Goal: Transaction & Acquisition: Book appointment/travel/reservation

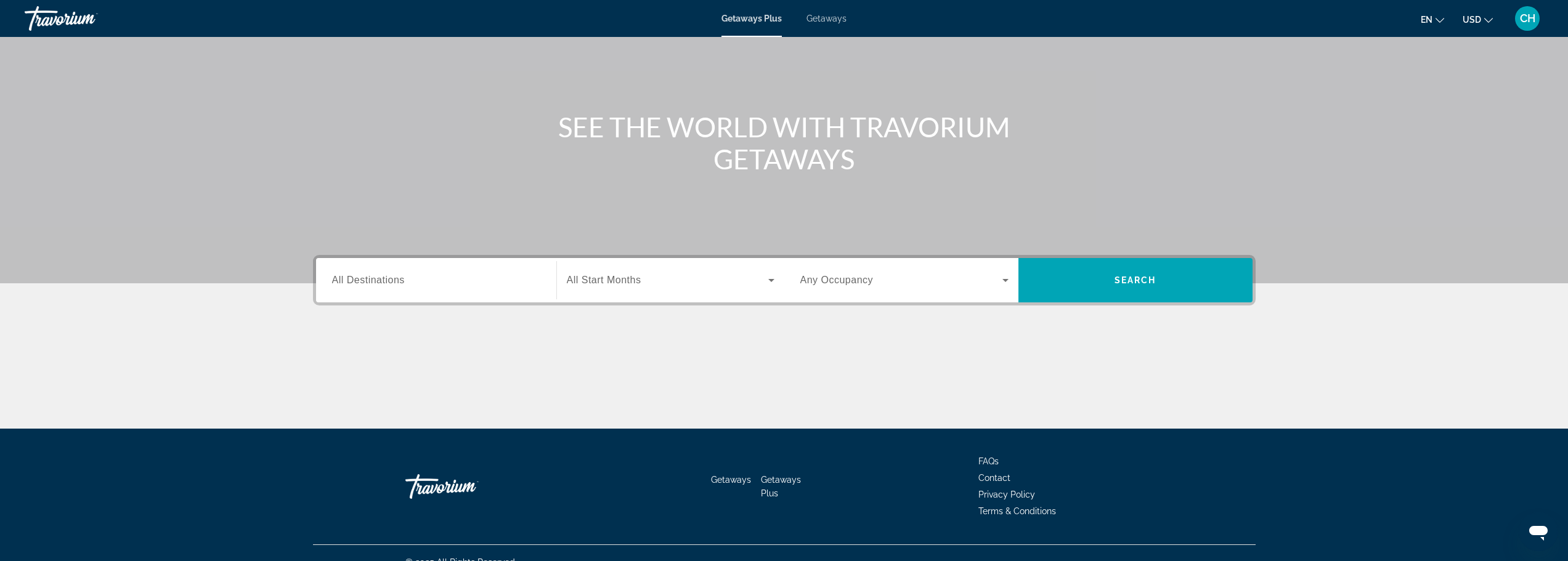
scroll to position [104, 0]
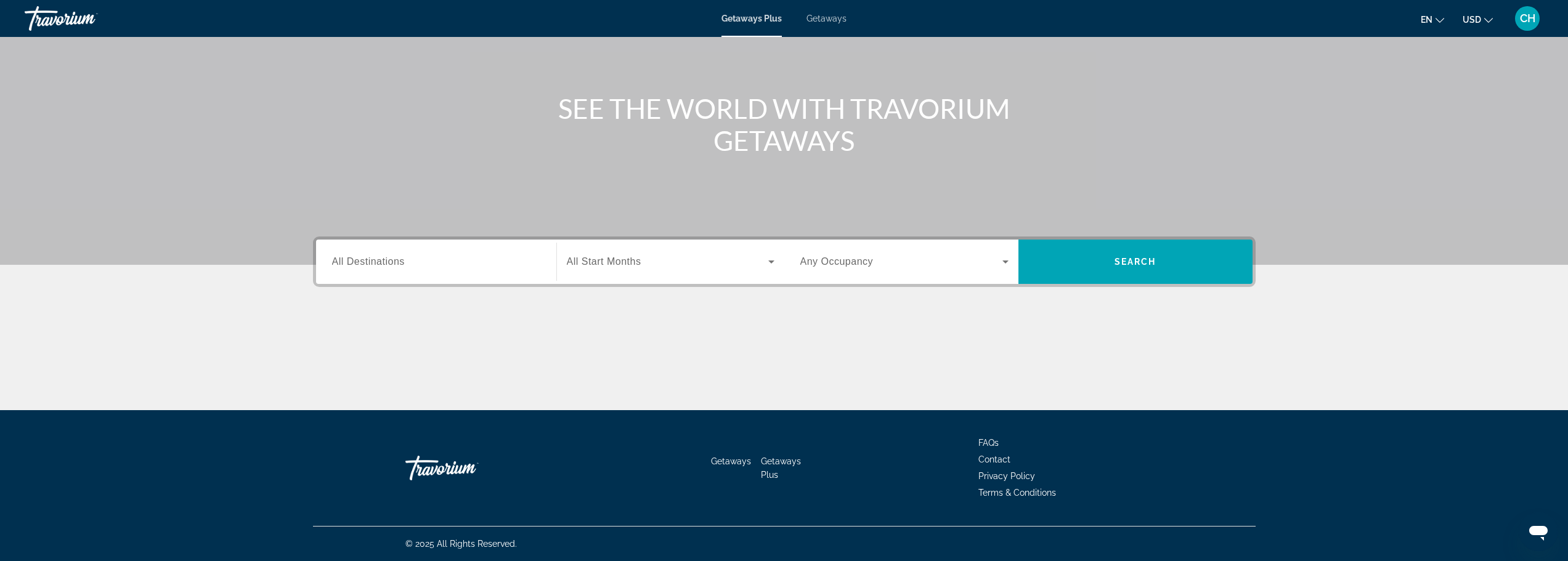
click at [458, 277] on div "Search widget" at bounding box center [436, 262] width 208 height 35
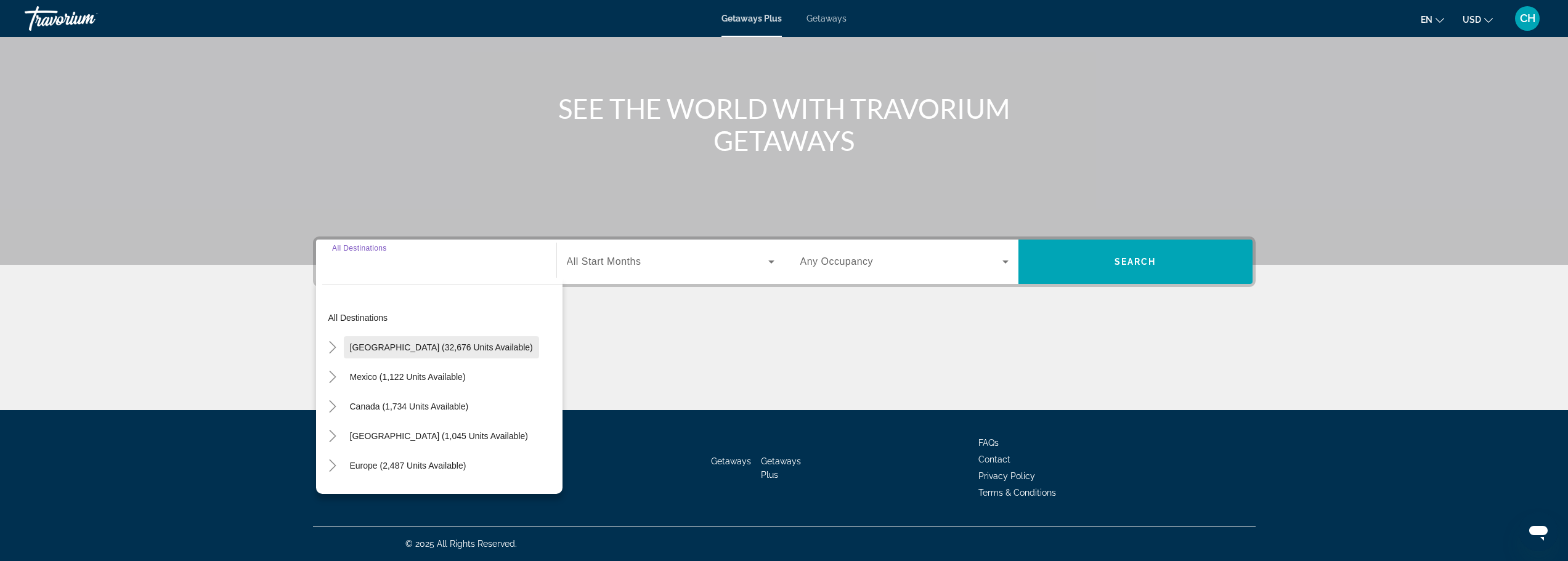
click at [414, 346] on span "[GEOGRAPHIC_DATA] (32,676 units available)" at bounding box center [442, 347] width 183 height 10
type input "**********"
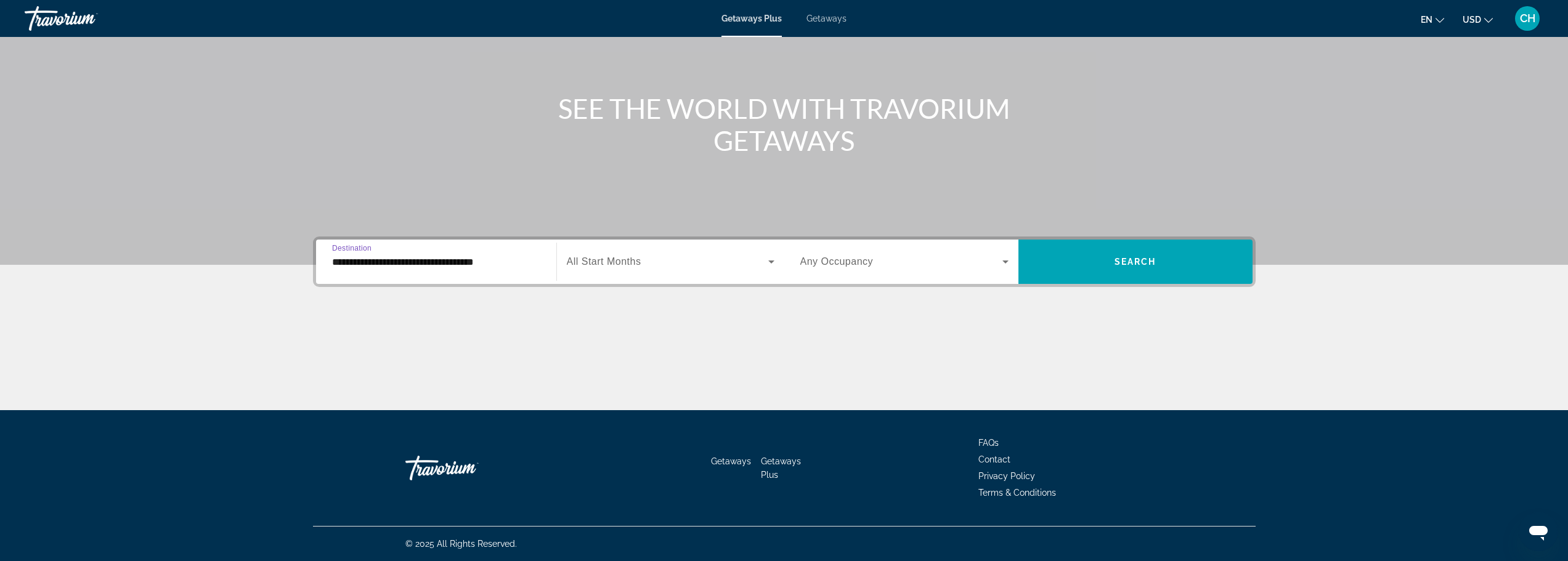
click at [681, 264] on span "Search widget" at bounding box center [668, 261] width 202 height 15
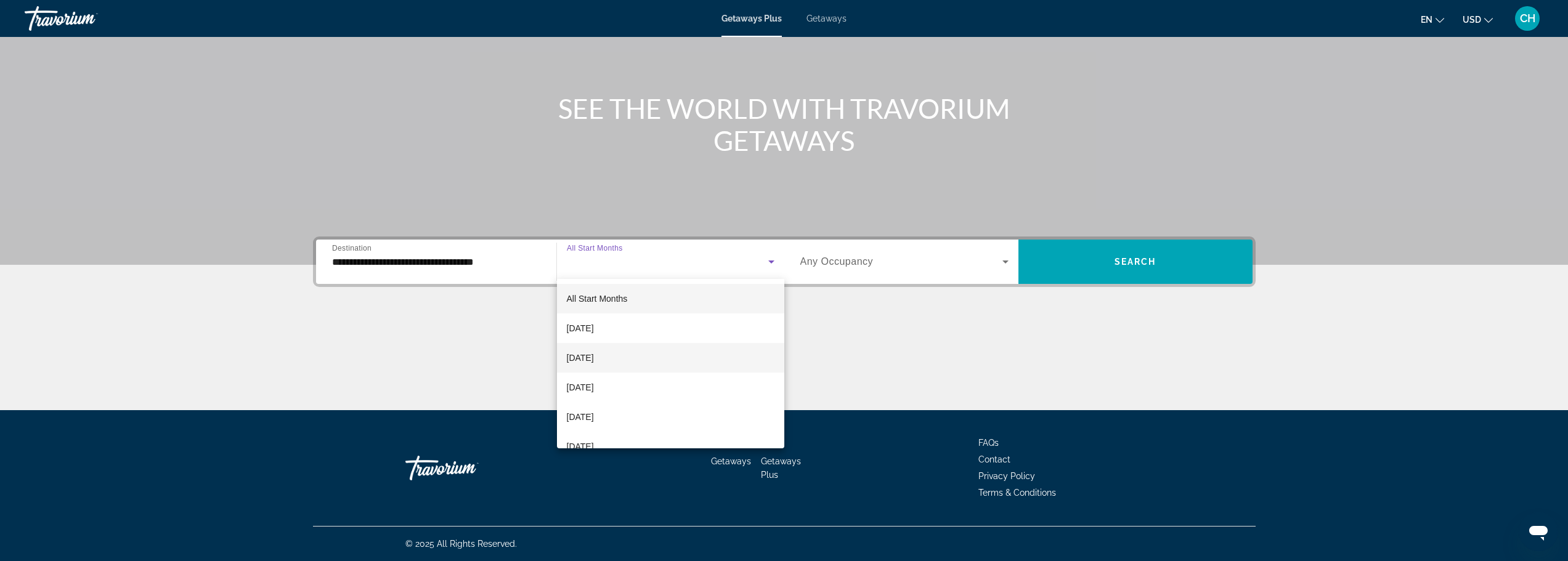
click at [619, 357] on mat-option "[DATE]" at bounding box center [671, 357] width 228 height 30
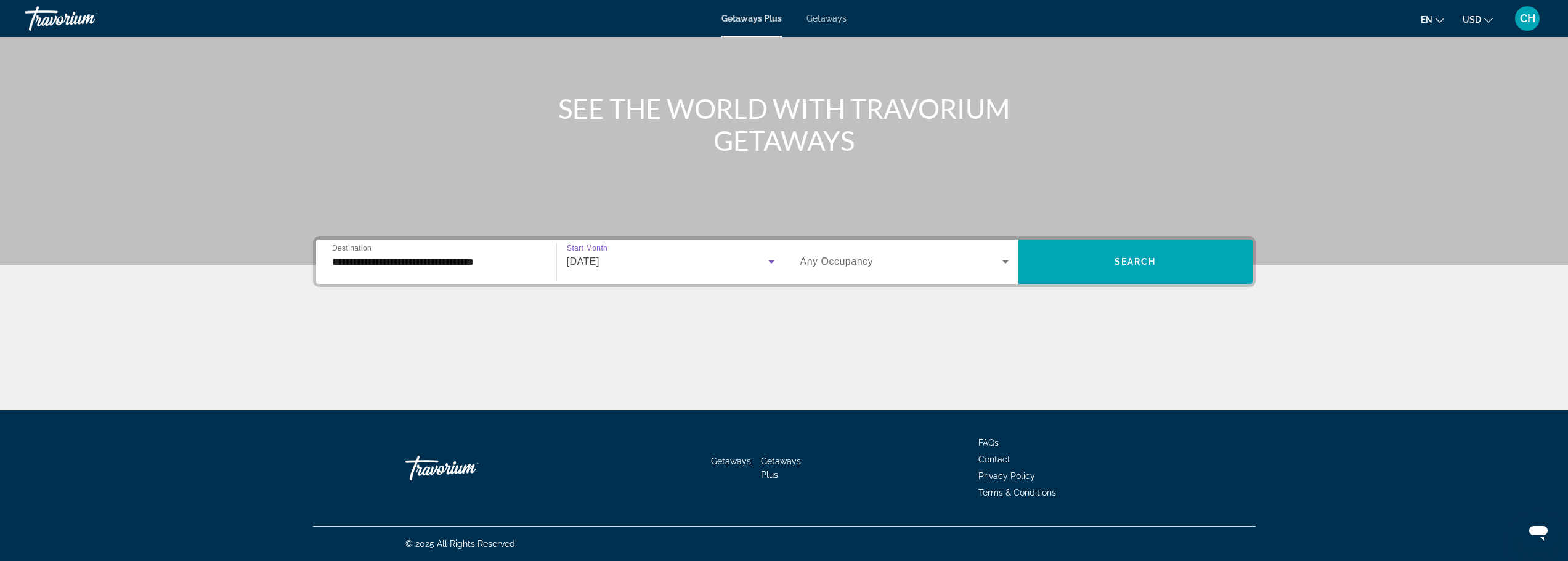
click at [878, 260] on span "Search widget" at bounding box center [901, 261] width 202 height 15
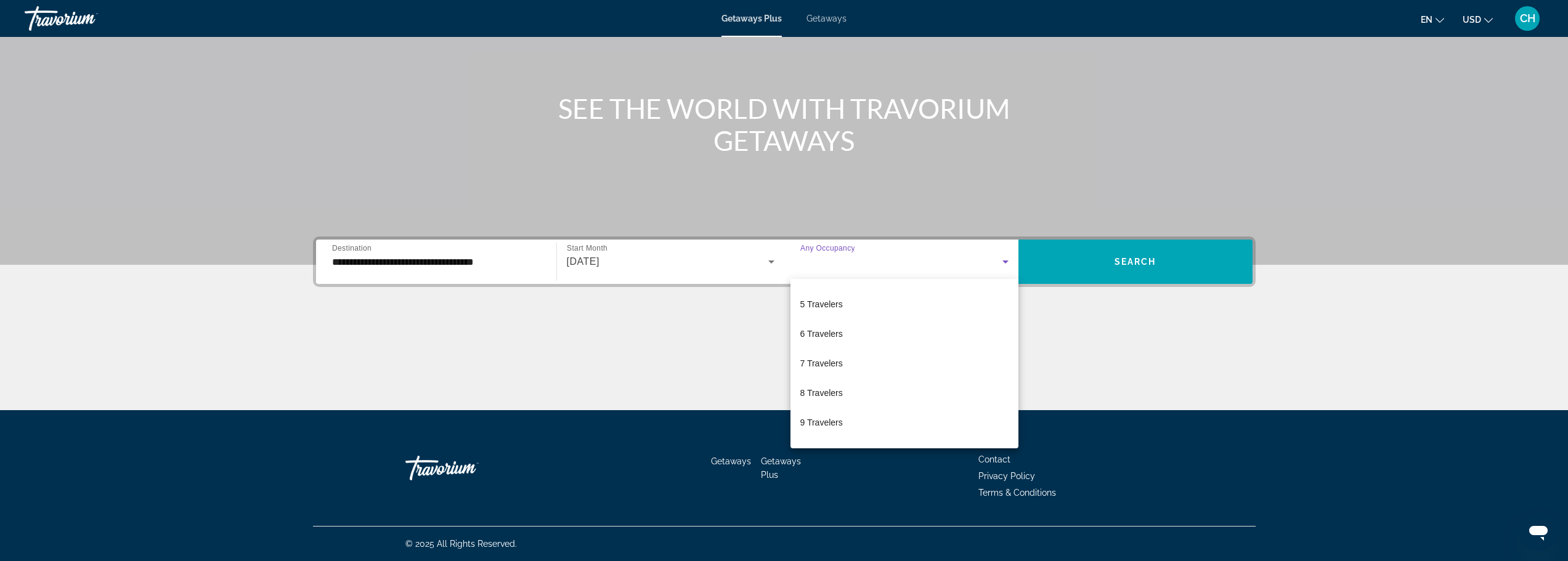
scroll to position [123, 0]
click at [865, 329] on mat-option "6 Travelers" at bounding box center [904, 323] width 228 height 30
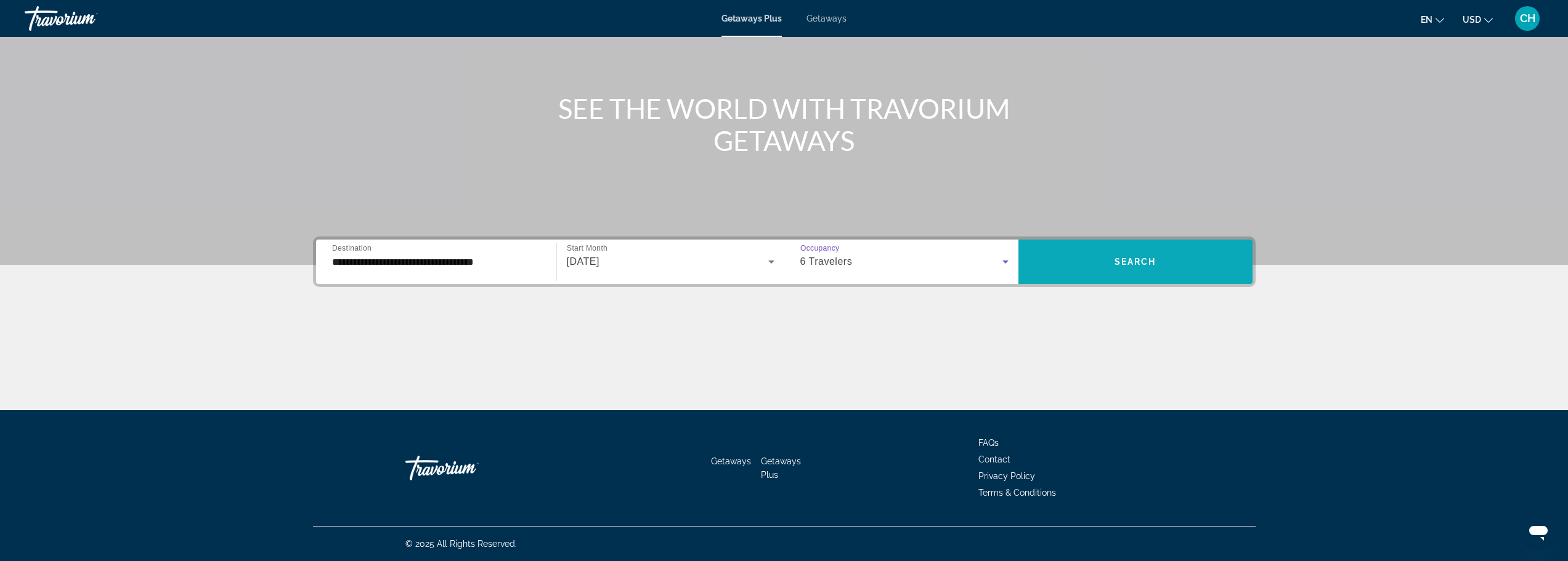
click at [1115, 266] on span "Search" at bounding box center [1136, 262] width 42 height 10
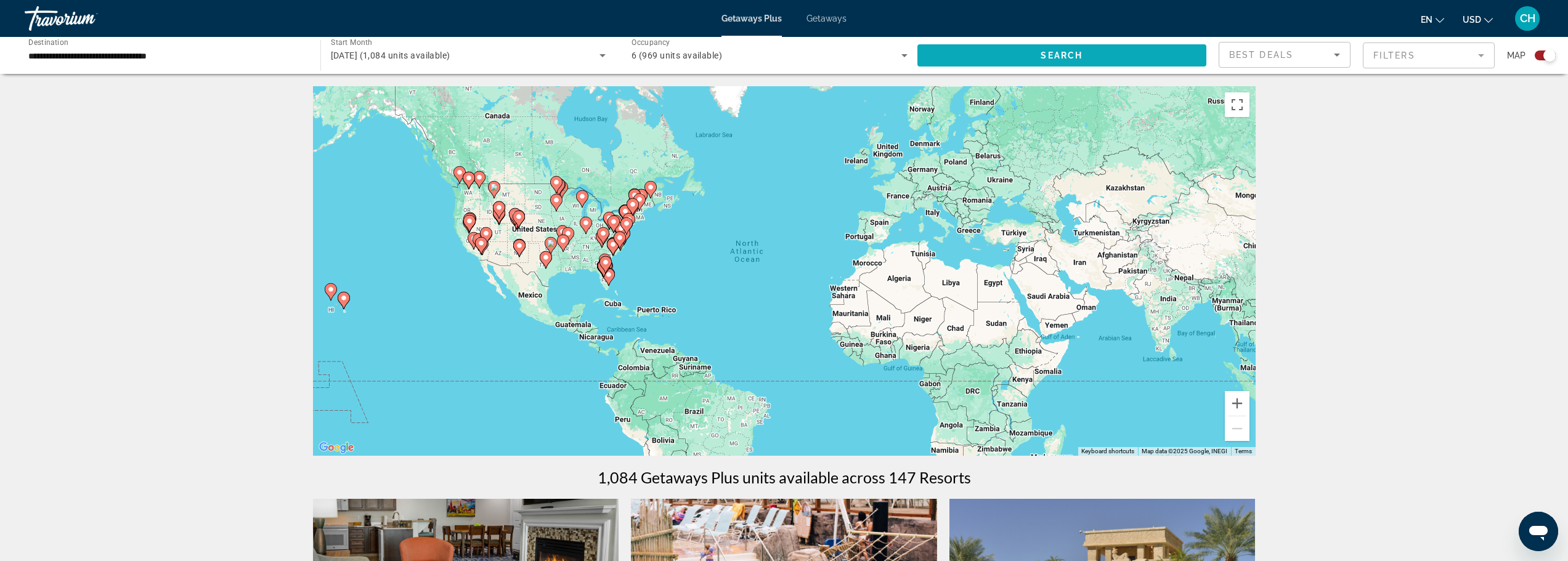
click at [1108, 57] on span "Search widget" at bounding box center [1062, 55] width 290 height 30
click at [1389, 54] on mat-form-field "Filters" at bounding box center [1429, 55] width 132 height 26
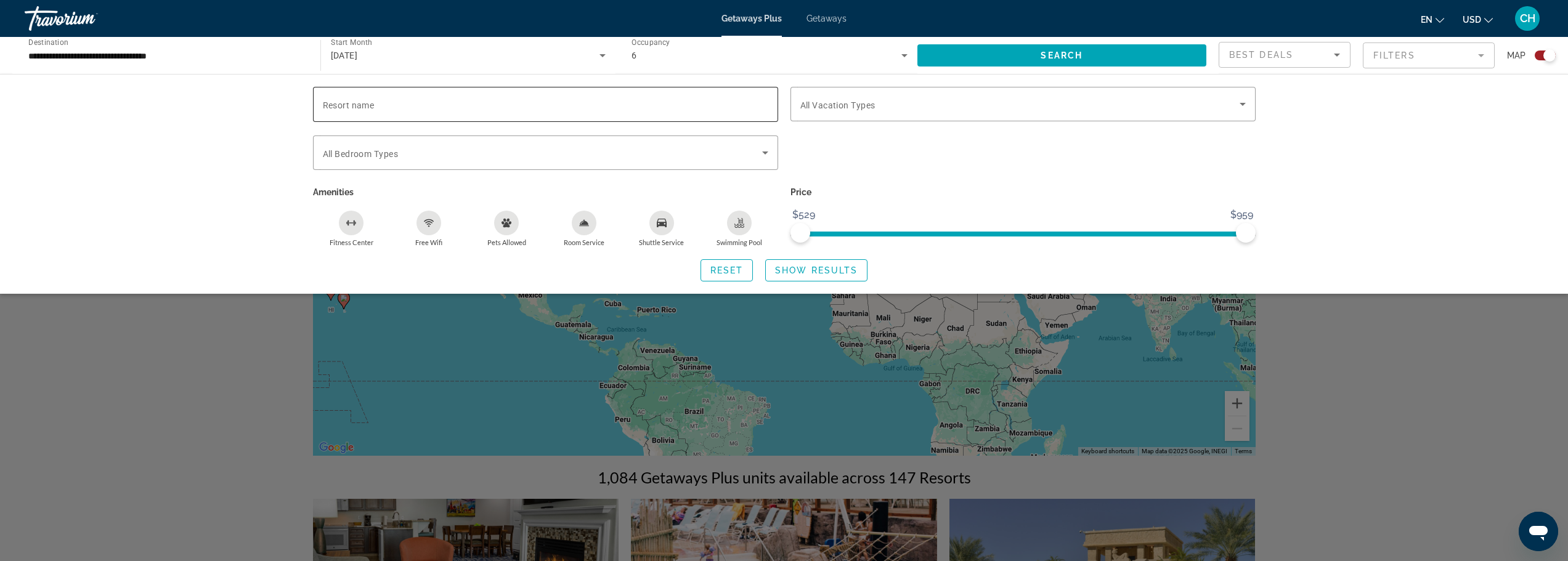
click at [372, 109] on span "Resort name" at bounding box center [349, 105] width 52 height 10
click at [372, 109] on input "Resort name" at bounding box center [545, 104] width 445 height 15
type input "**********"
click at [991, 109] on span "Search widget" at bounding box center [1020, 104] width 440 height 15
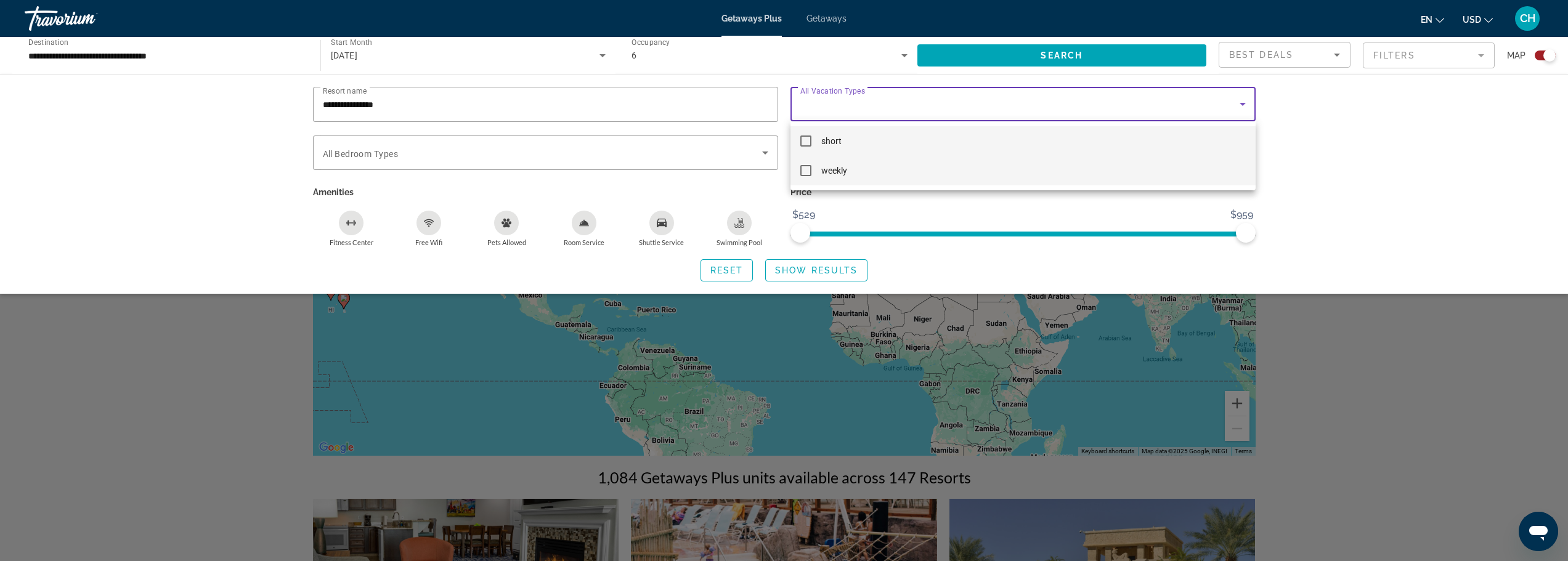
click at [824, 169] on span "weekly" at bounding box center [834, 171] width 26 height 15
click at [484, 151] on div at bounding box center [784, 280] width 1568 height 561
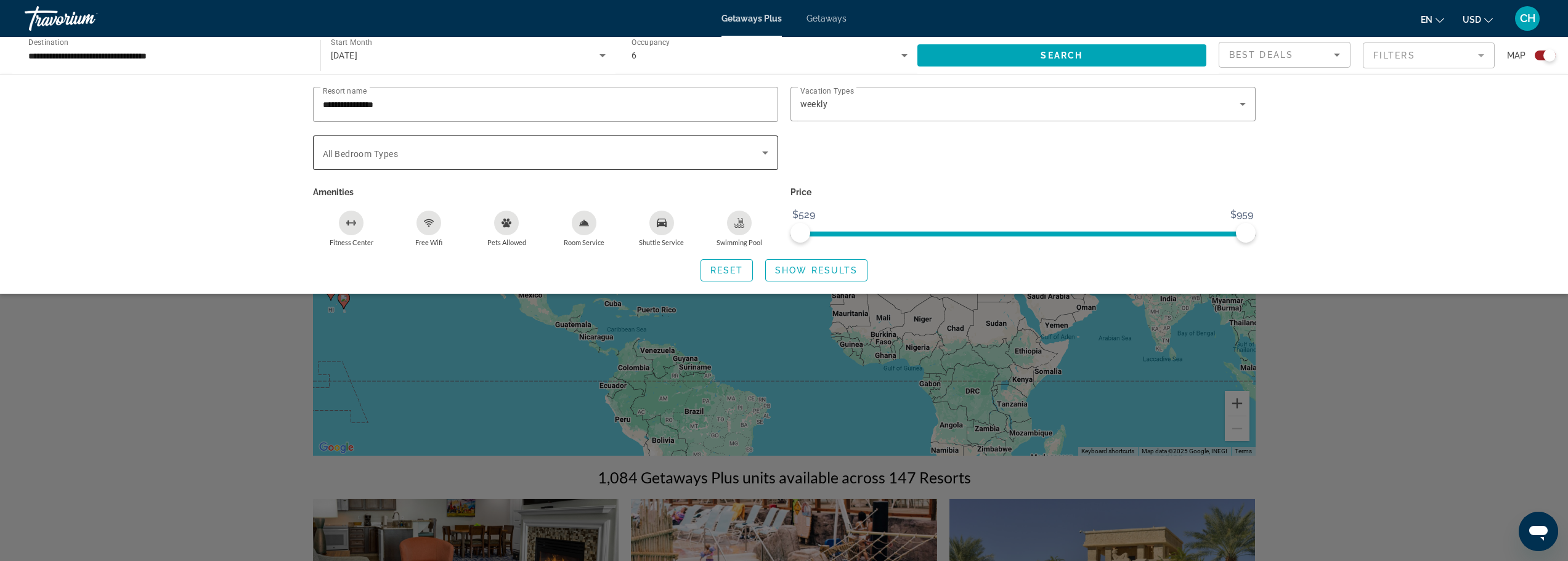
click at [481, 151] on span "Search widget" at bounding box center [543, 153] width 440 height 15
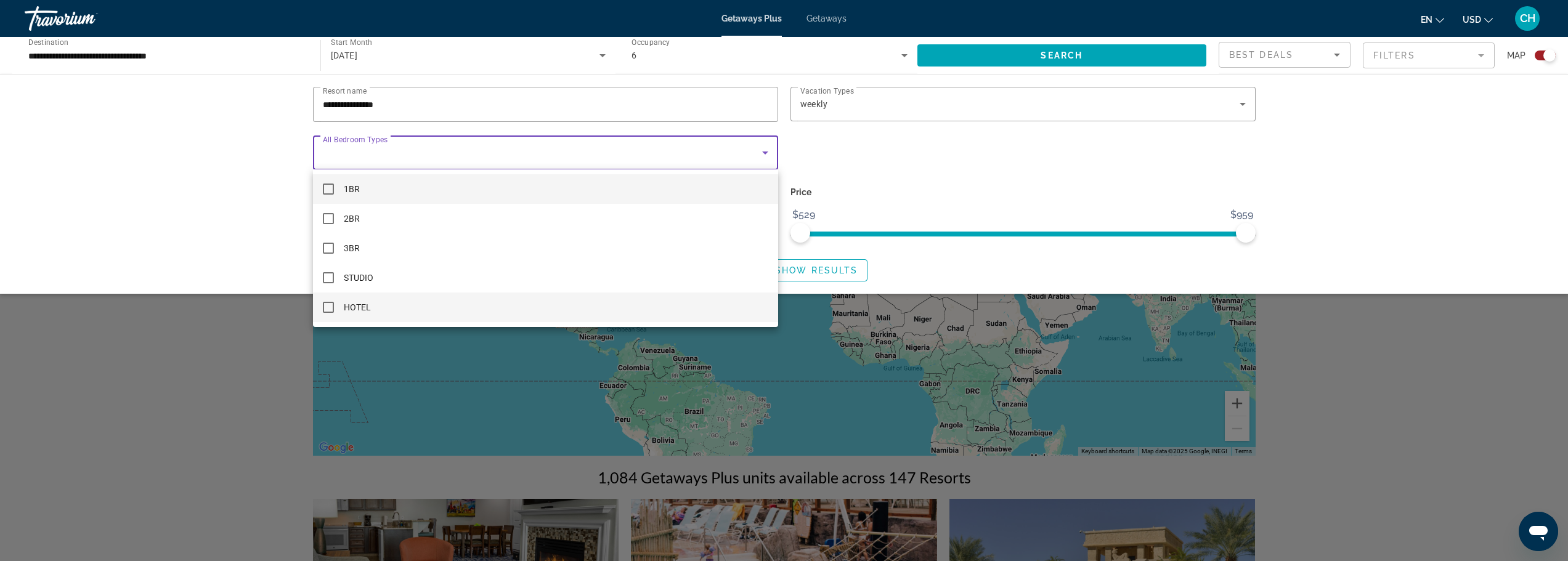
click at [358, 307] on span "HOTEL" at bounding box center [357, 307] width 27 height 15
click at [1061, 59] on div at bounding box center [784, 280] width 1568 height 561
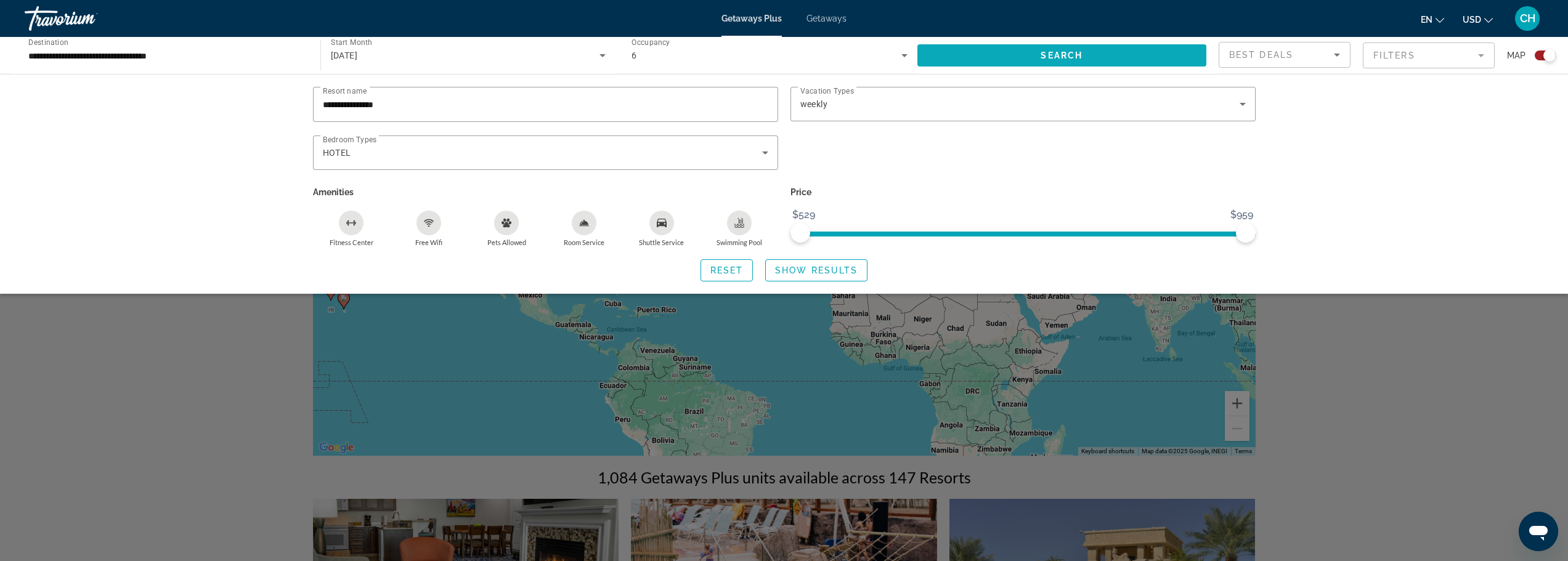
click at [1069, 55] on span "Search" at bounding box center [1061, 55] width 42 height 10
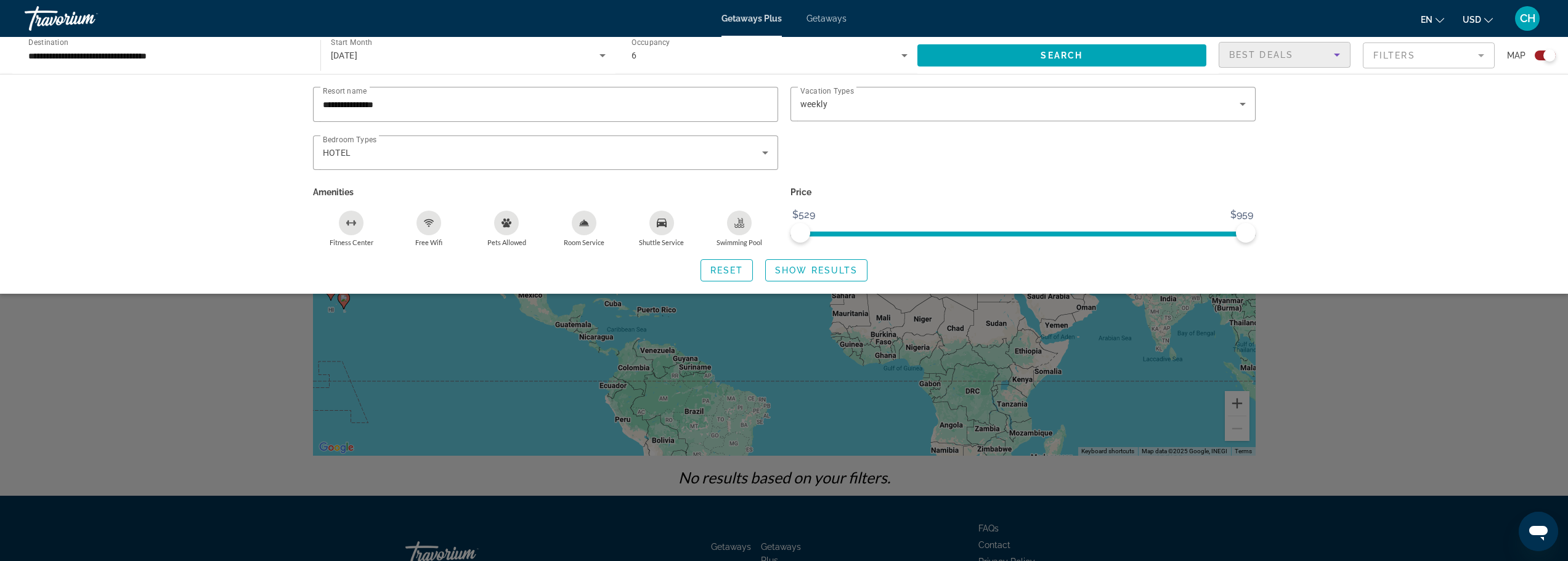
click at [1288, 60] on div "Best Deals" at bounding box center [1281, 55] width 104 height 15
click at [1455, 122] on div at bounding box center [784, 280] width 1568 height 561
click at [1543, 55] on div "Search widget" at bounding box center [1545, 55] width 21 height 10
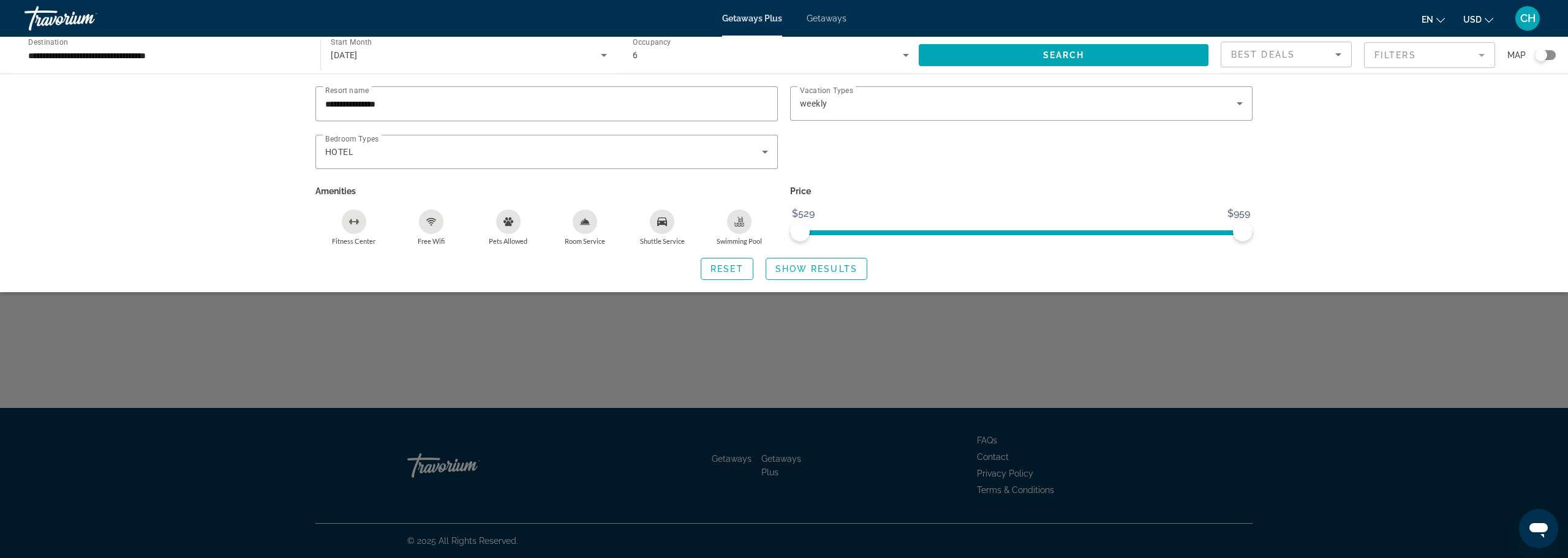
click at [1547, 57] on div "Search widget" at bounding box center [1545, 55] width 21 height 10
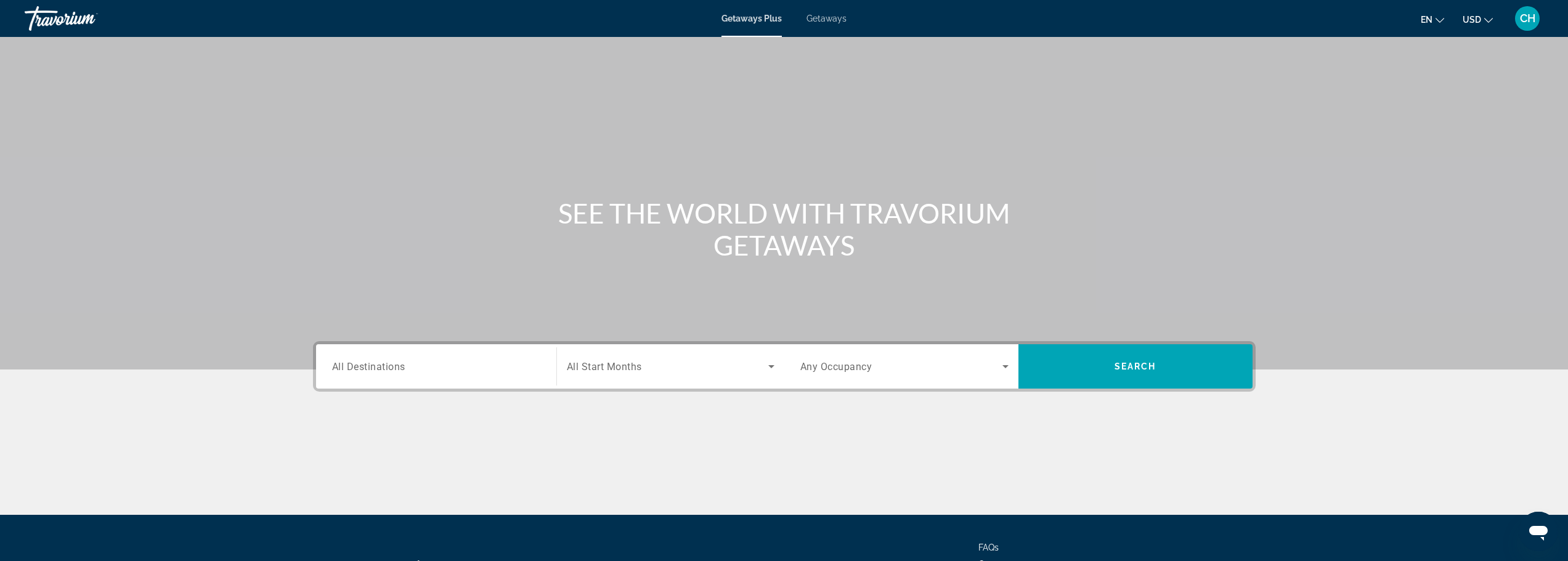
click at [824, 19] on span "Getaways" at bounding box center [827, 19] width 40 height 10
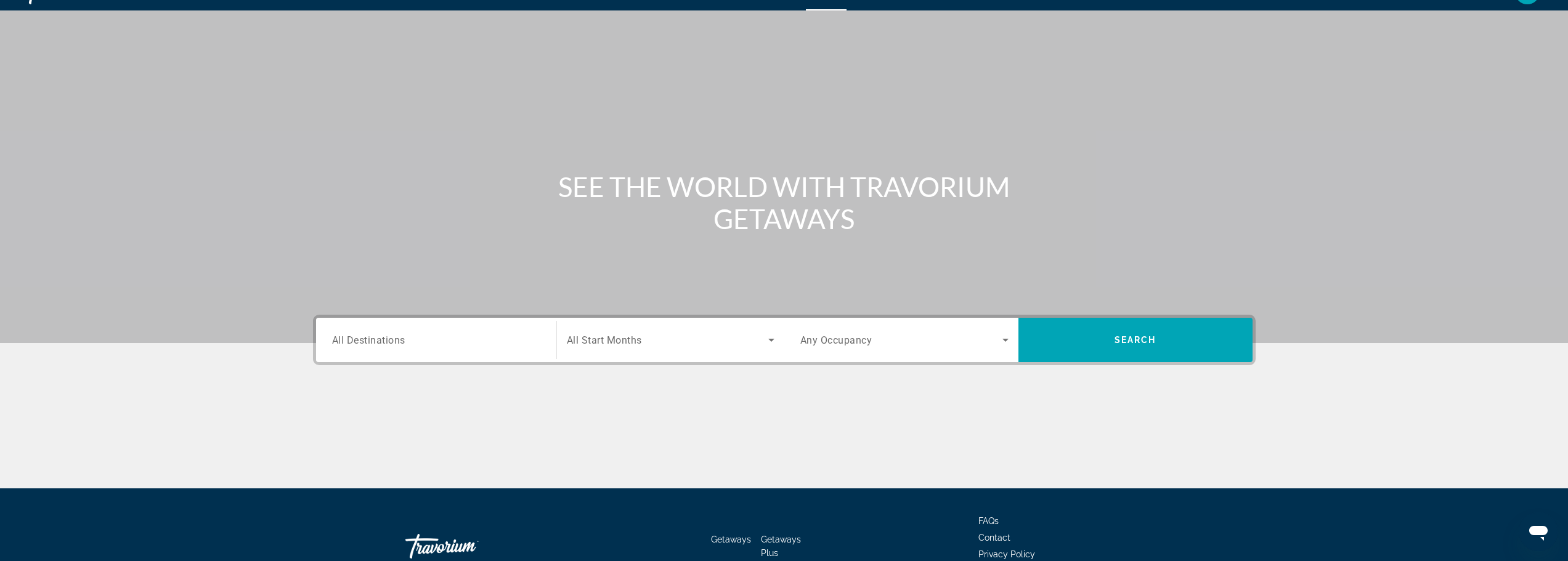
scroll to position [104, 0]
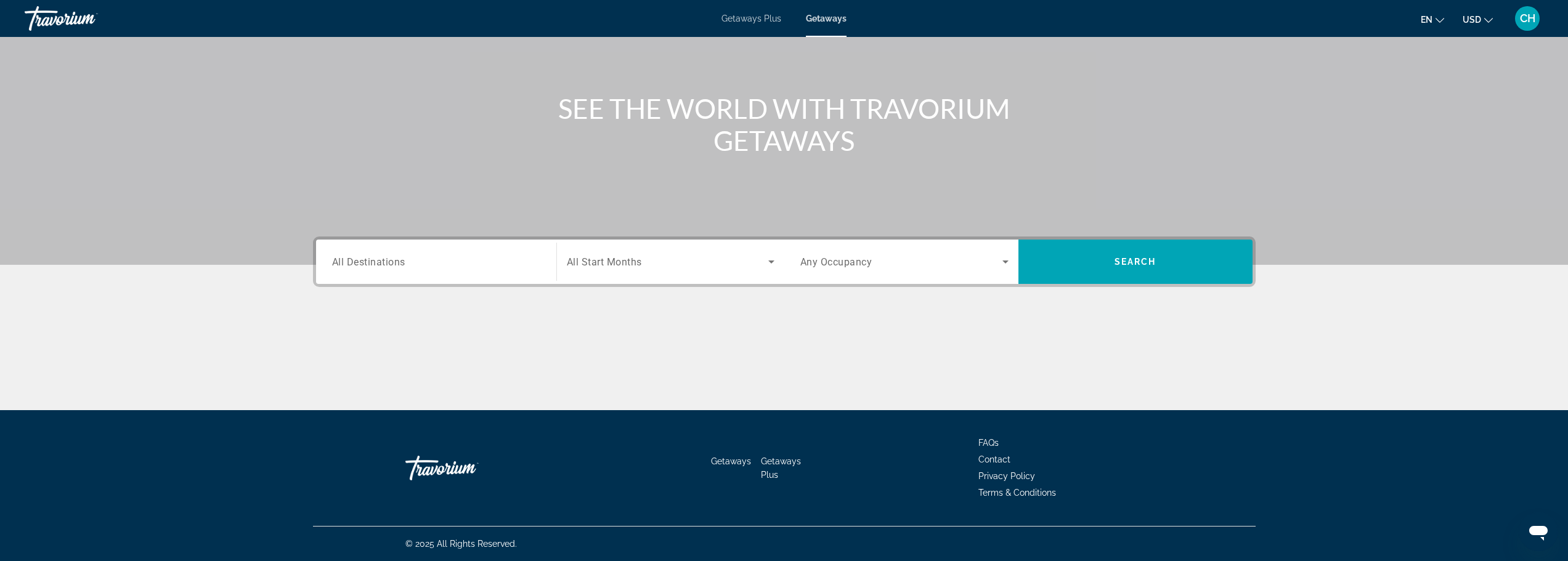
click at [433, 263] on input "Destination All Destinations" at bounding box center [436, 262] width 208 height 15
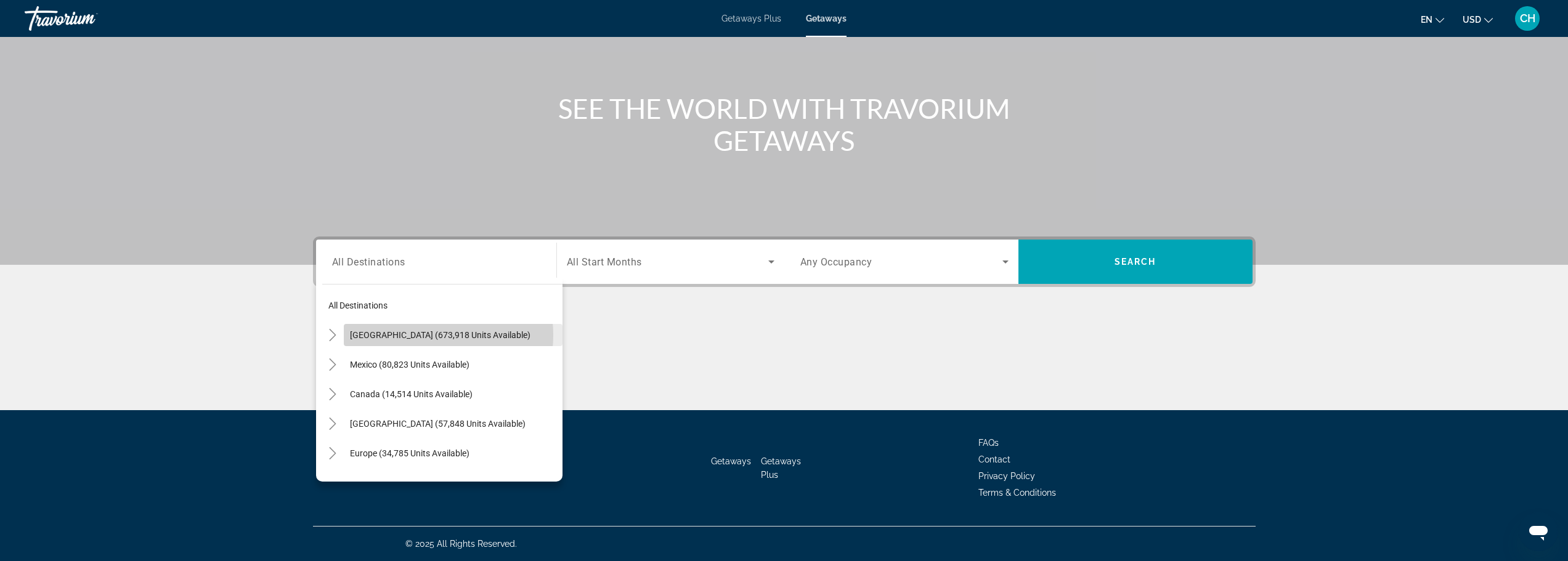
click at [417, 335] on span "[GEOGRAPHIC_DATA] (673,918 units available)" at bounding box center [440, 335] width 181 height 10
type input "**********"
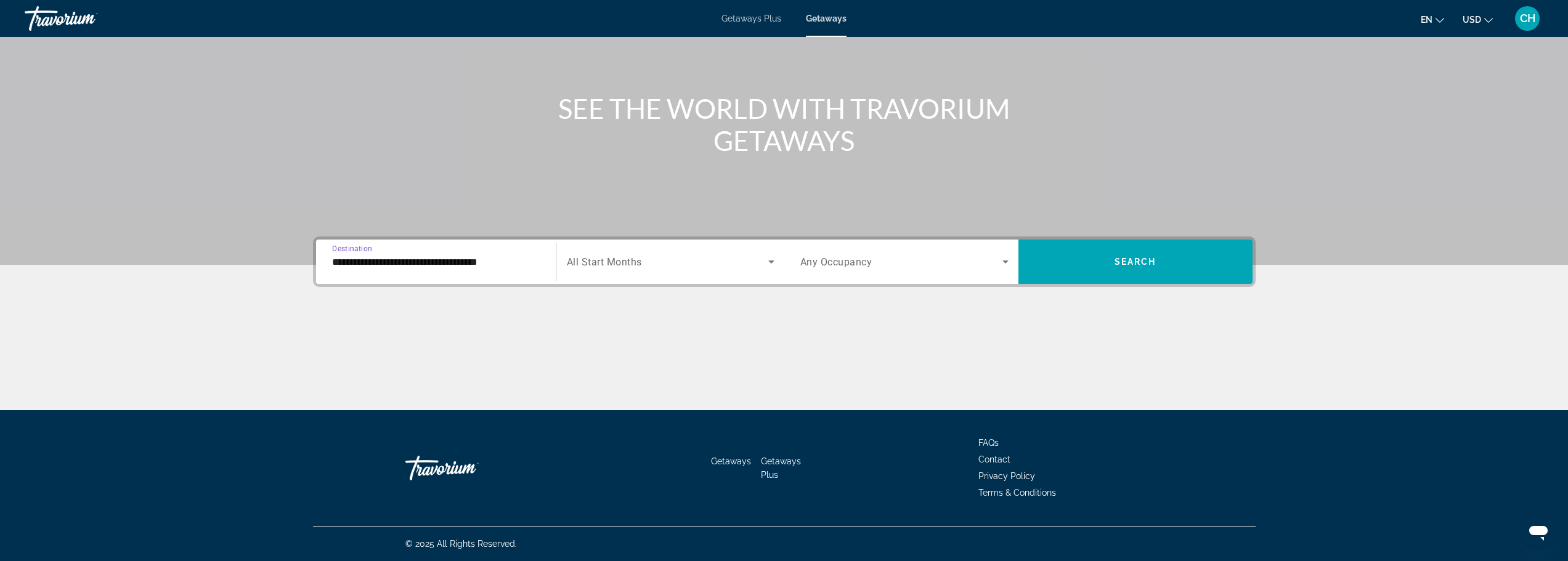
click at [583, 260] on span "All Start Months" at bounding box center [605, 262] width 75 height 12
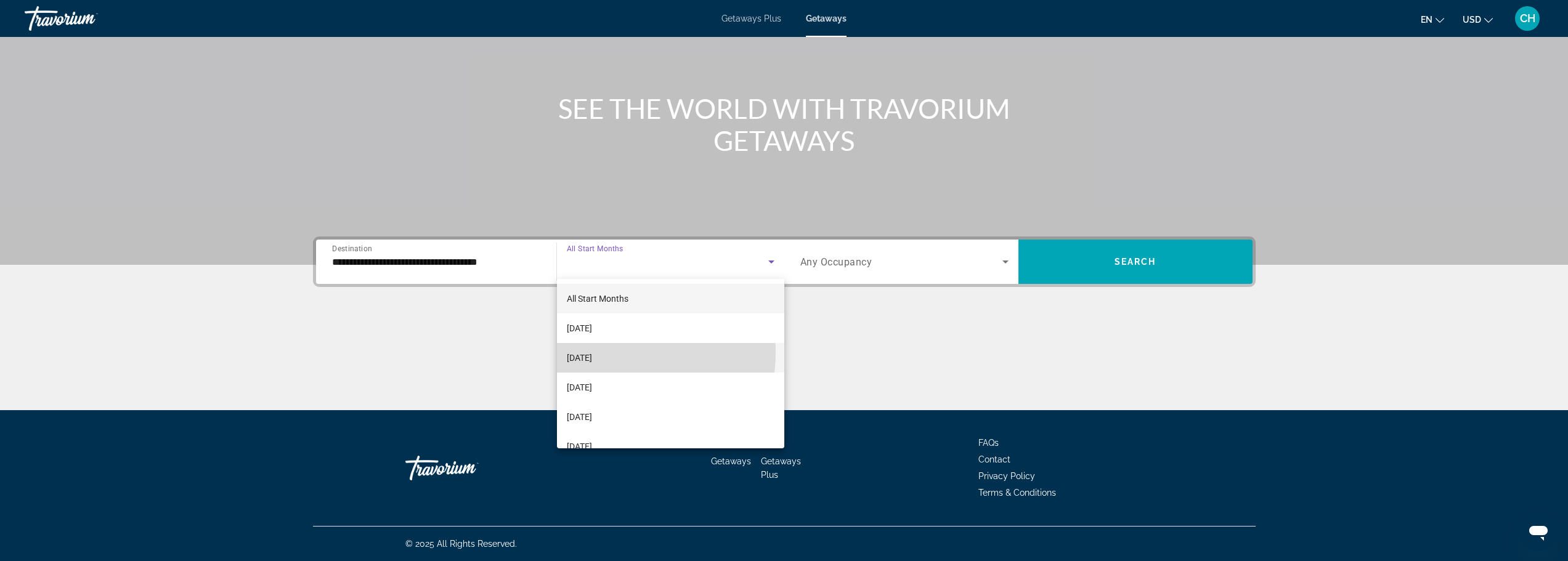
click at [592, 351] on span "[DATE]" at bounding box center [579, 358] width 25 height 15
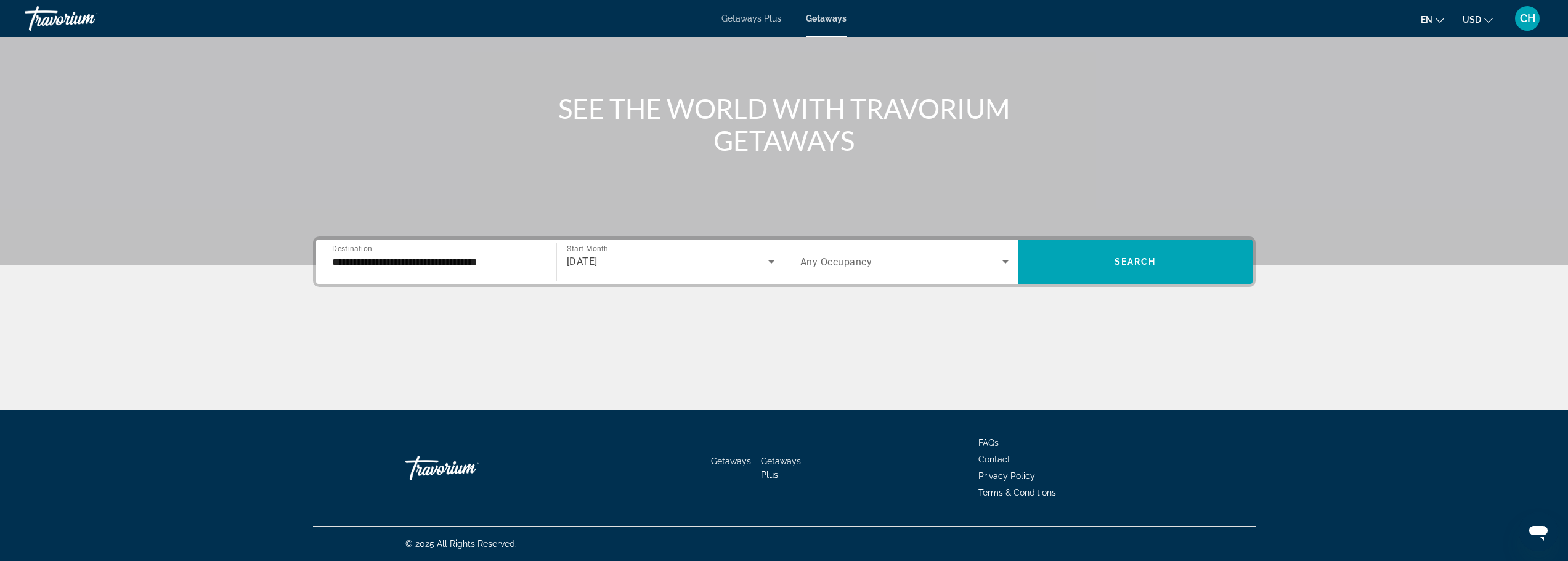
click at [845, 259] on span "Any Occupancy" at bounding box center [837, 262] width 72 height 12
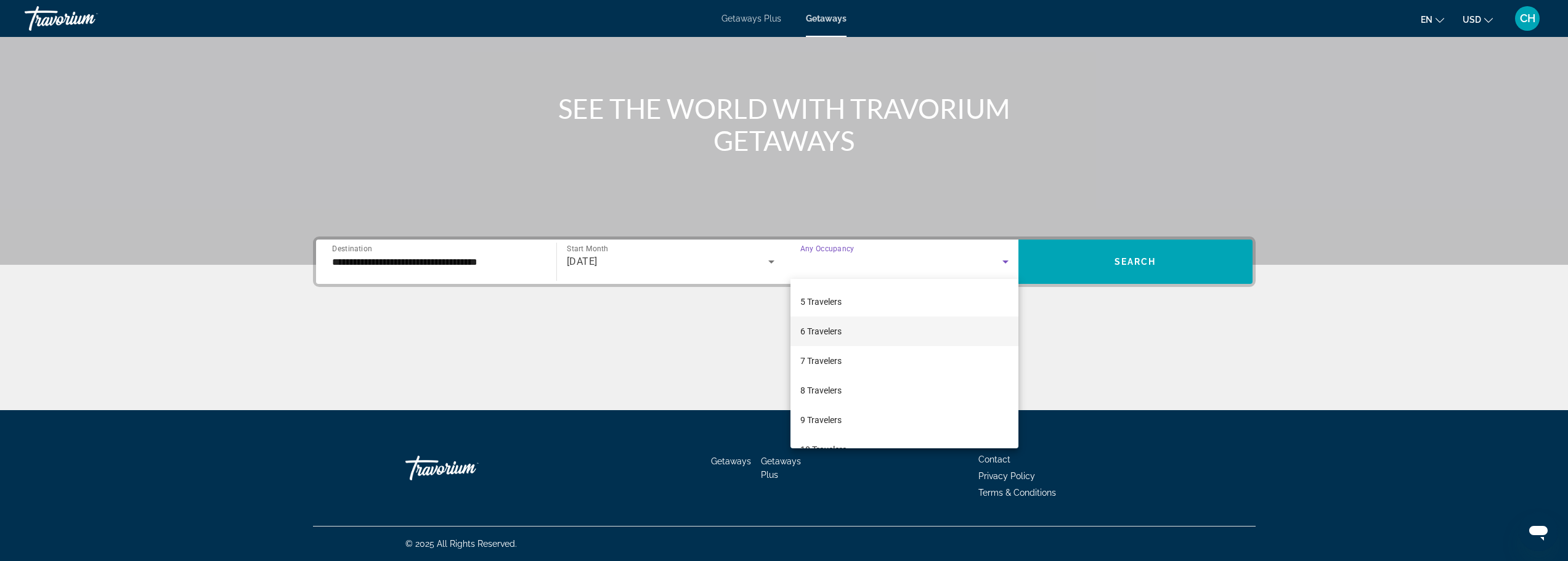
scroll to position [123, 0]
click at [847, 315] on mat-option "6 Travelers" at bounding box center [904, 323] width 228 height 30
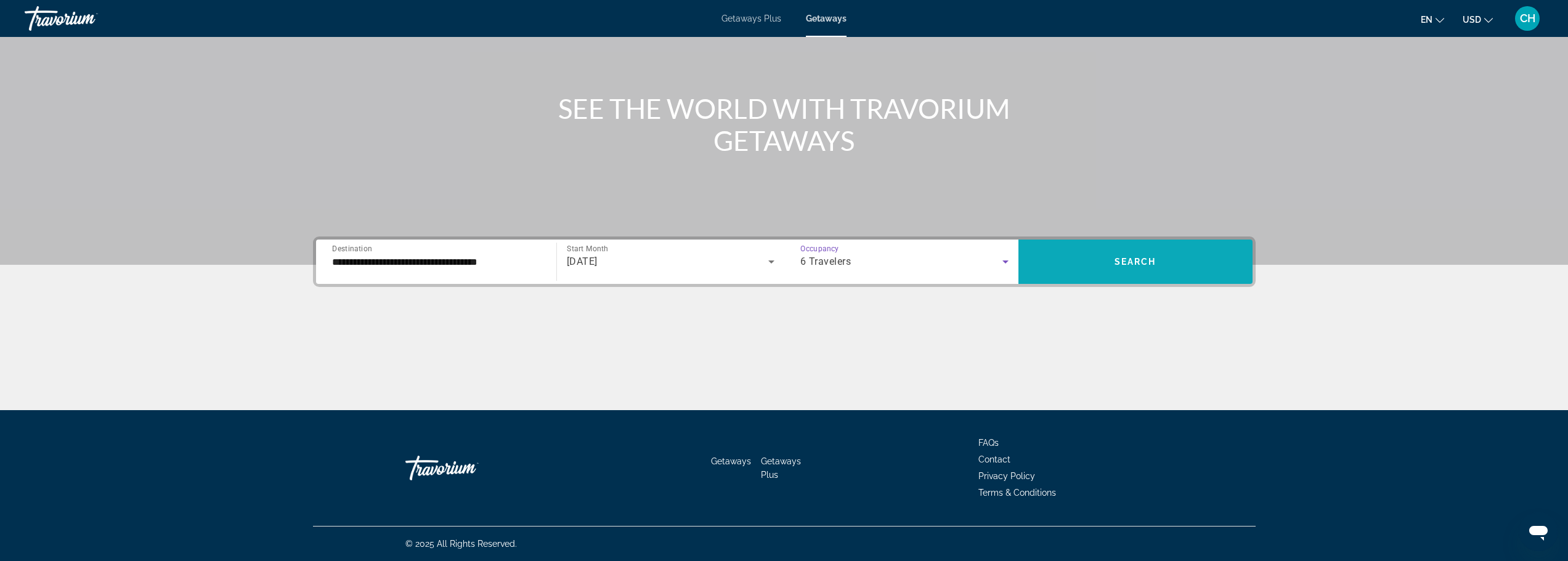
click at [1120, 262] on span "Search" at bounding box center [1136, 262] width 42 height 10
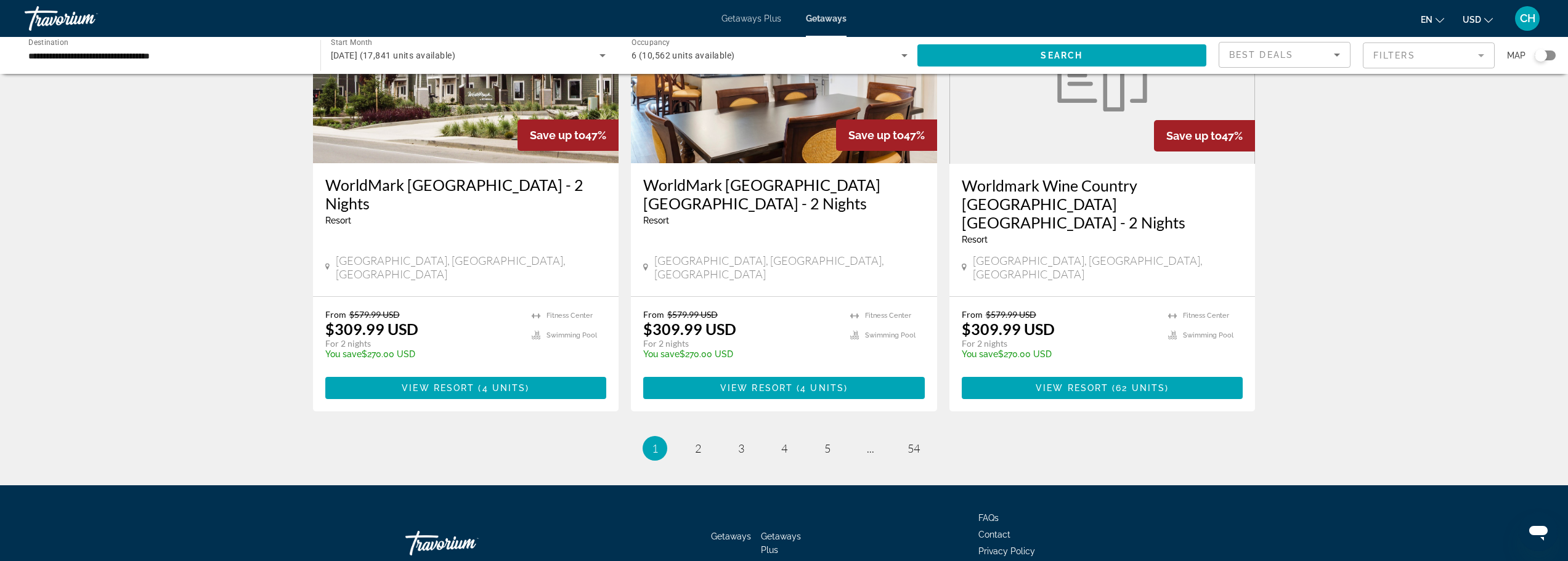
scroll to position [1469, 0]
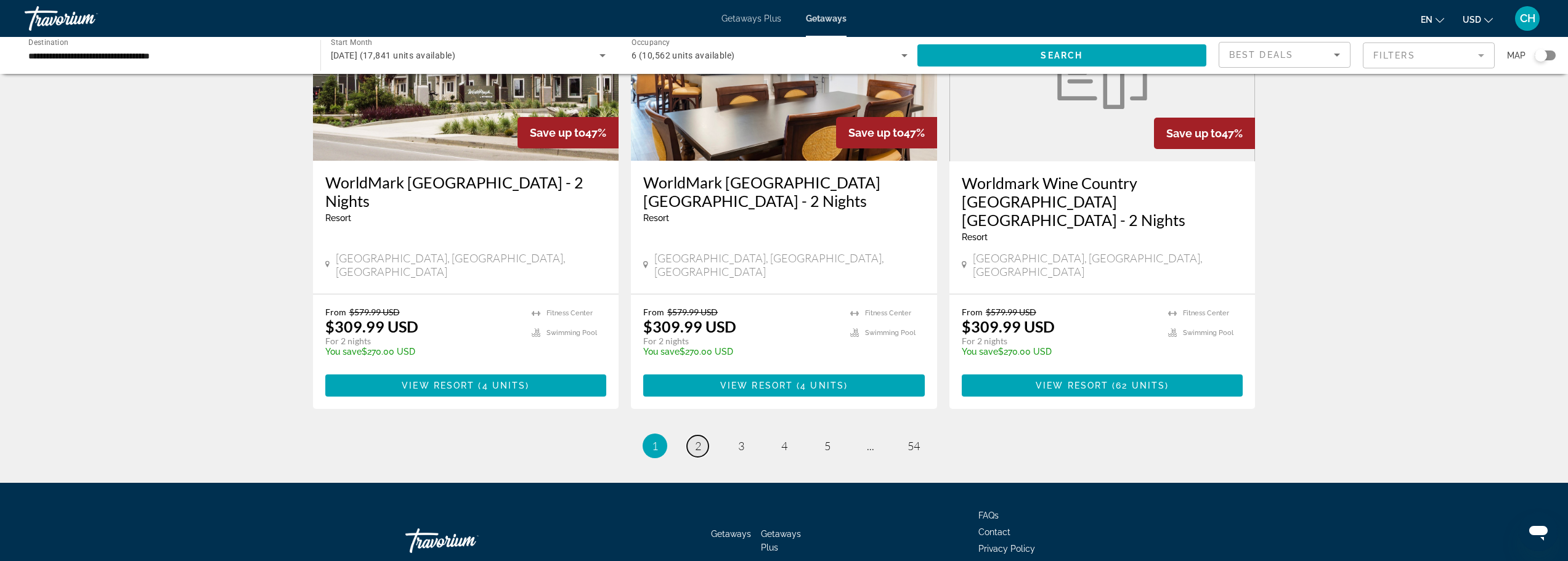
click at [700, 439] on span "2" at bounding box center [698, 446] width 6 height 14
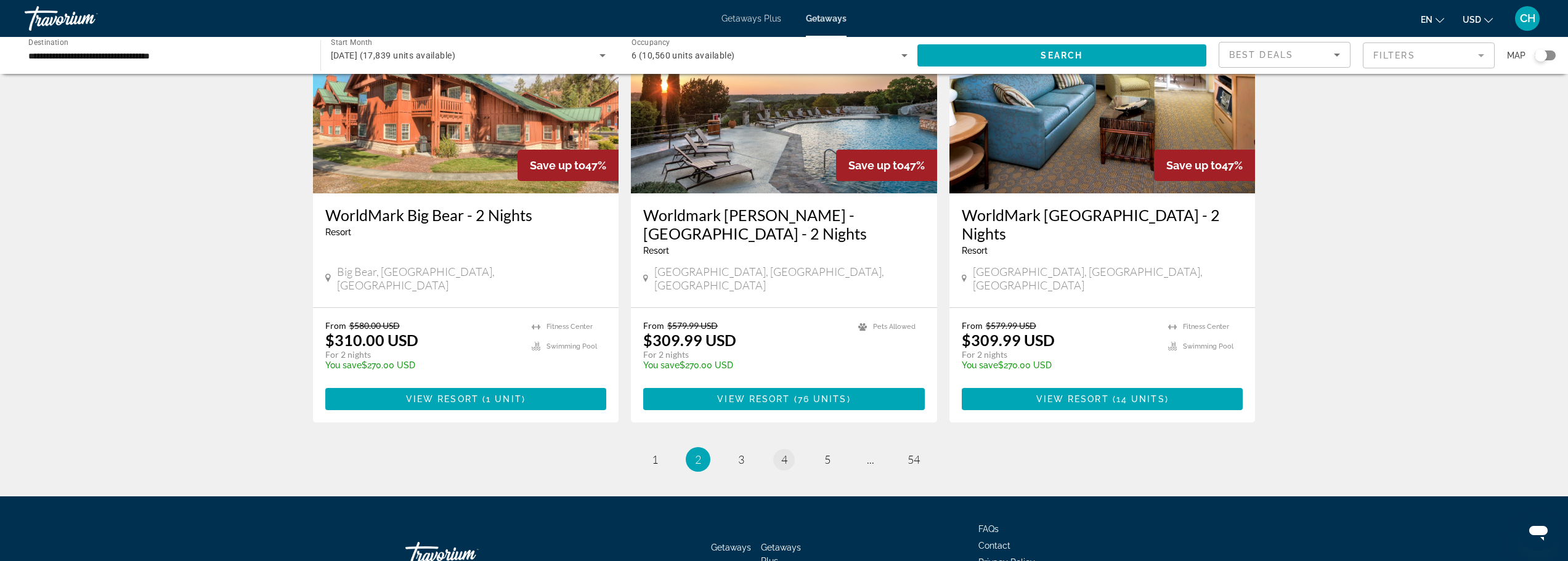
scroll to position [1469, 0]
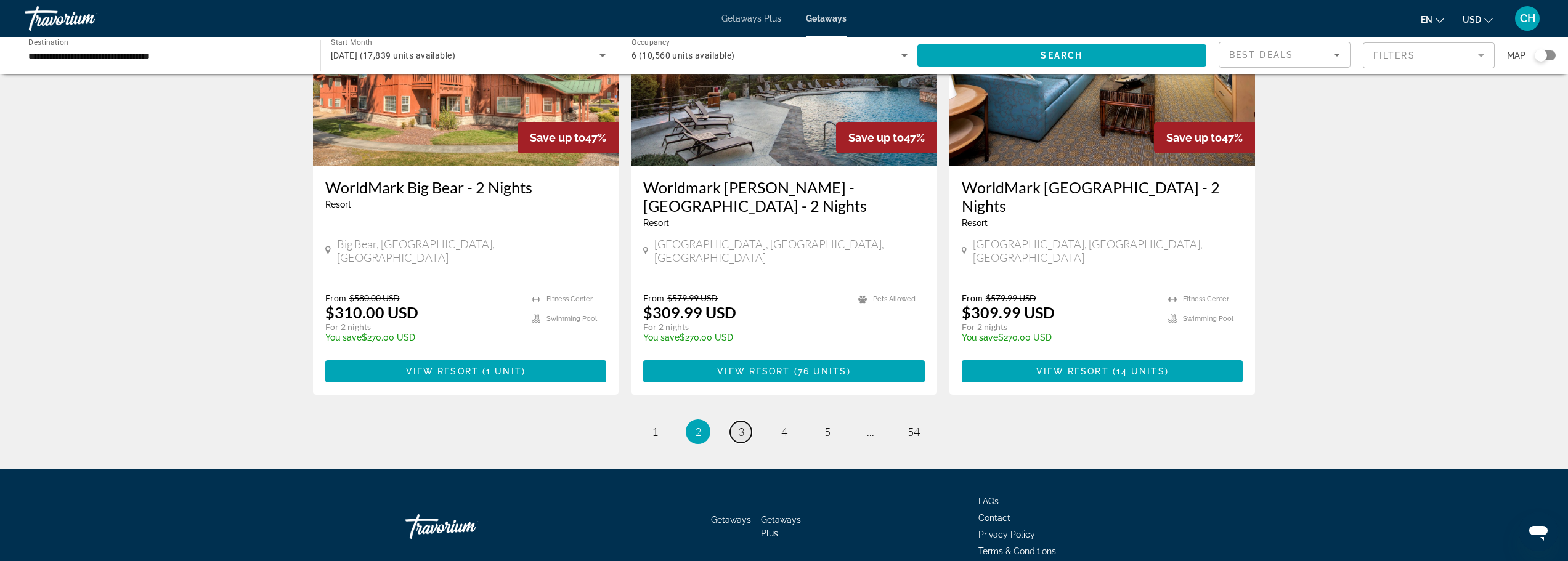
click at [745, 421] on link "page 3" at bounding box center [741, 432] width 22 height 22
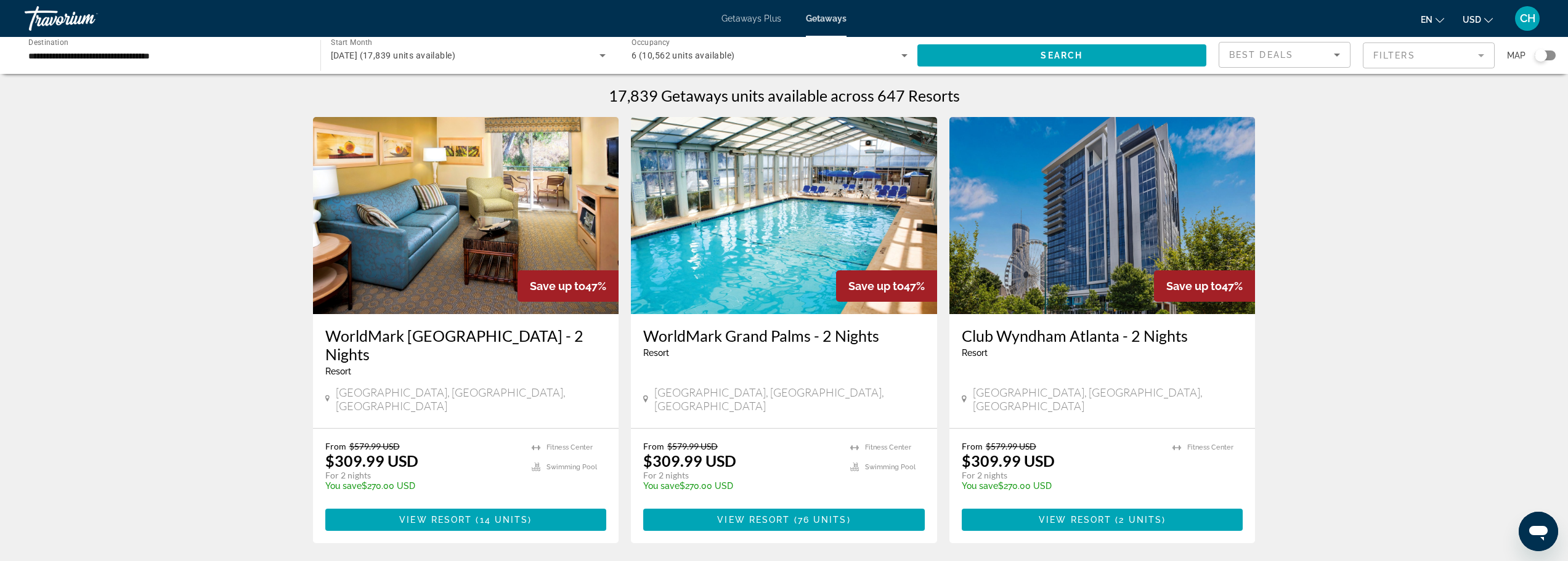
click at [754, 19] on span "Getaways Plus" at bounding box center [751, 19] width 60 height 10
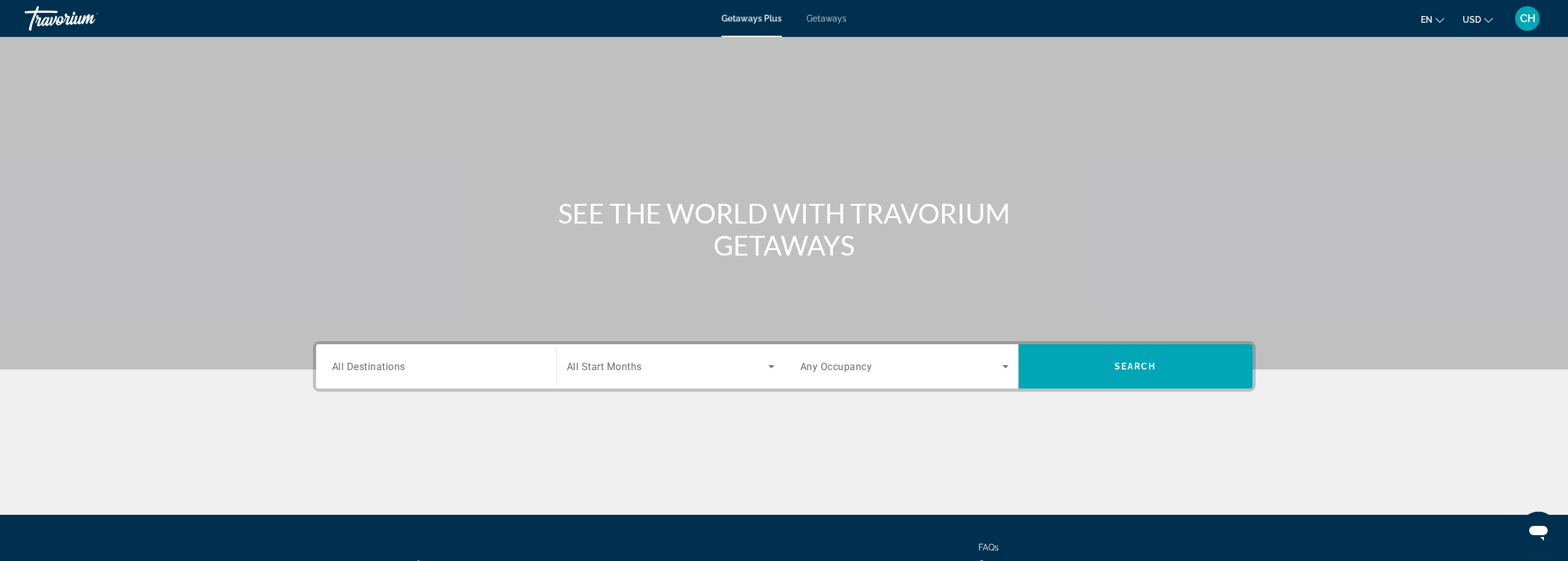
click at [480, 357] on div "Search widget" at bounding box center [436, 367] width 208 height 35
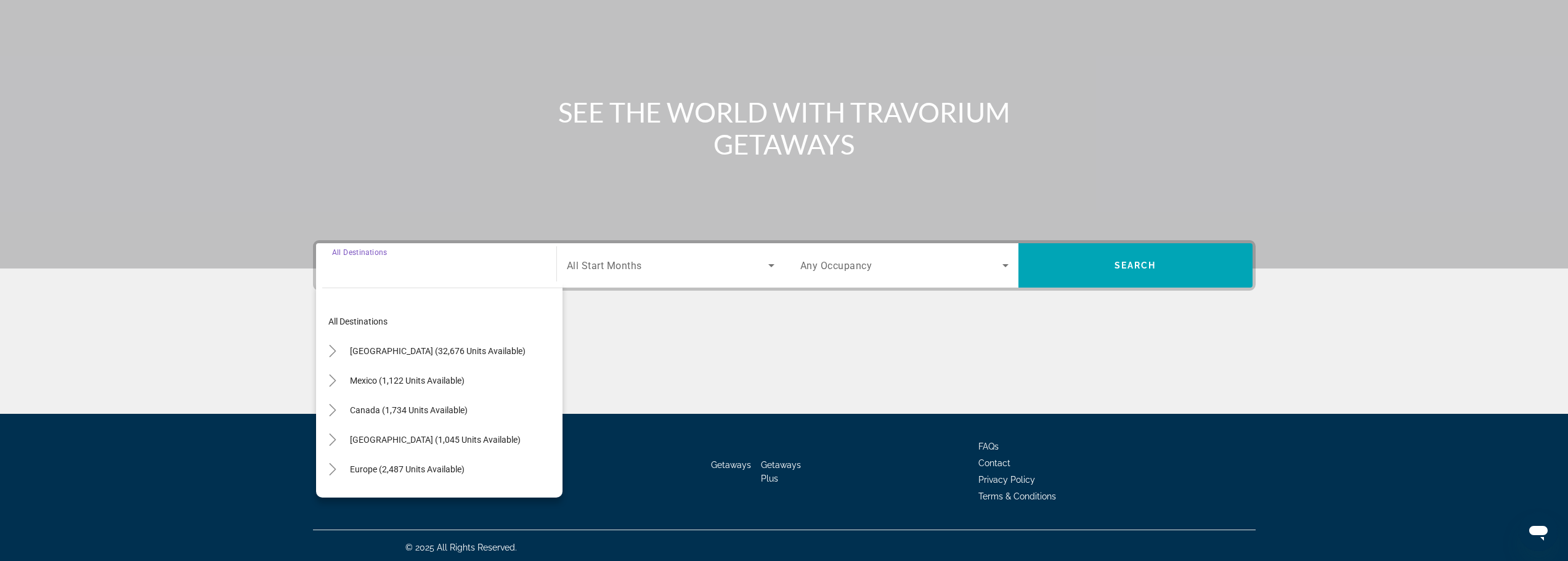
scroll to position [104, 0]
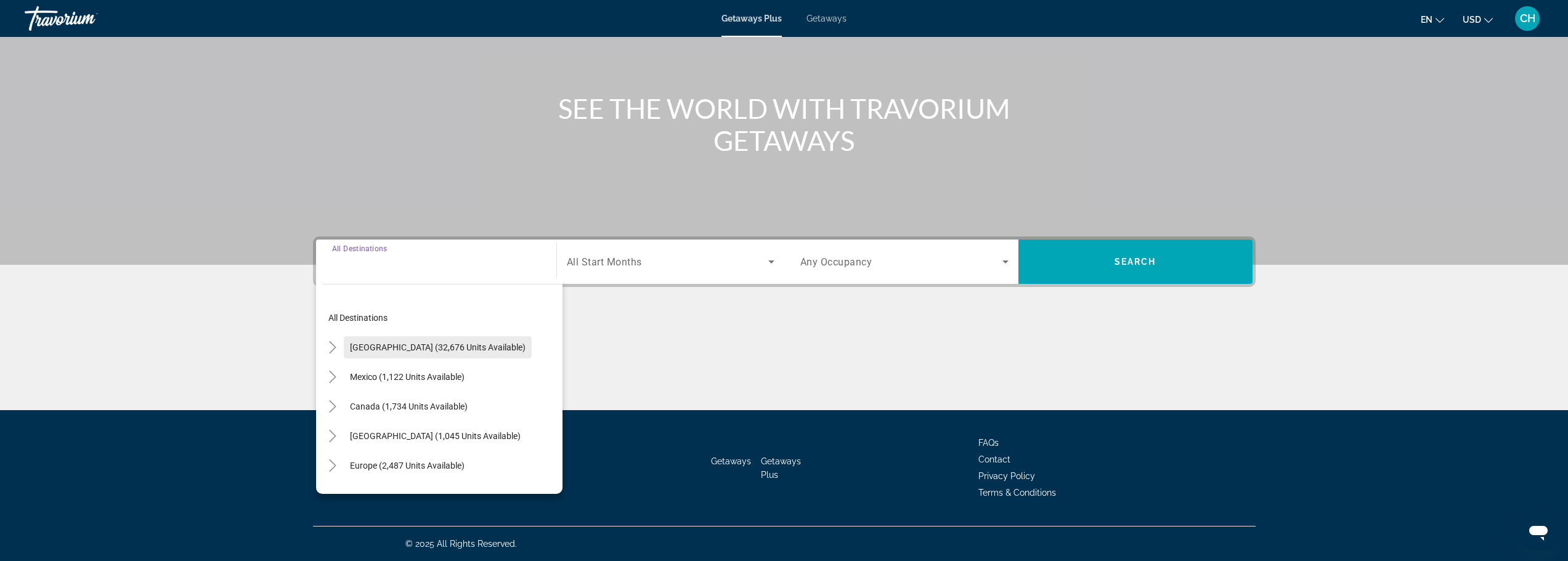
click at [432, 343] on span "[GEOGRAPHIC_DATA] (32,676 units available)" at bounding box center [438, 347] width 176 height 10
type input "**********"
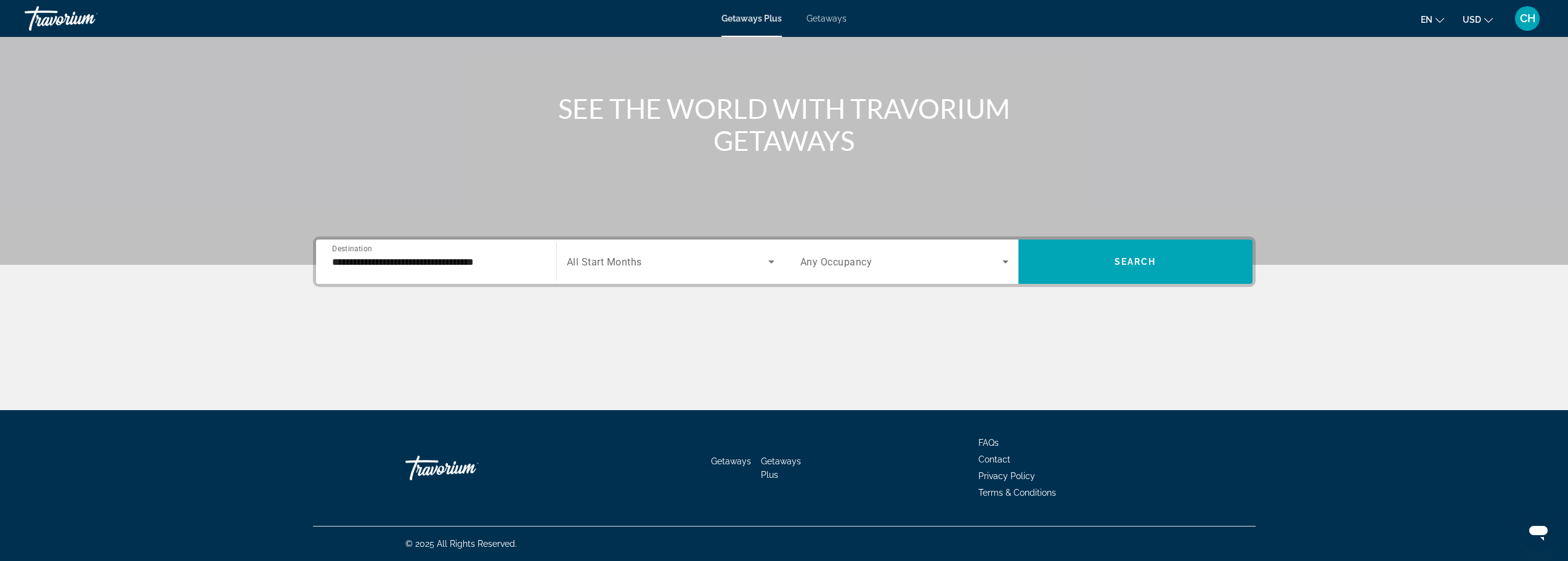
click at [623, 266] on span "All Start Months" at bounding box center [605, 262] width 75 height 12
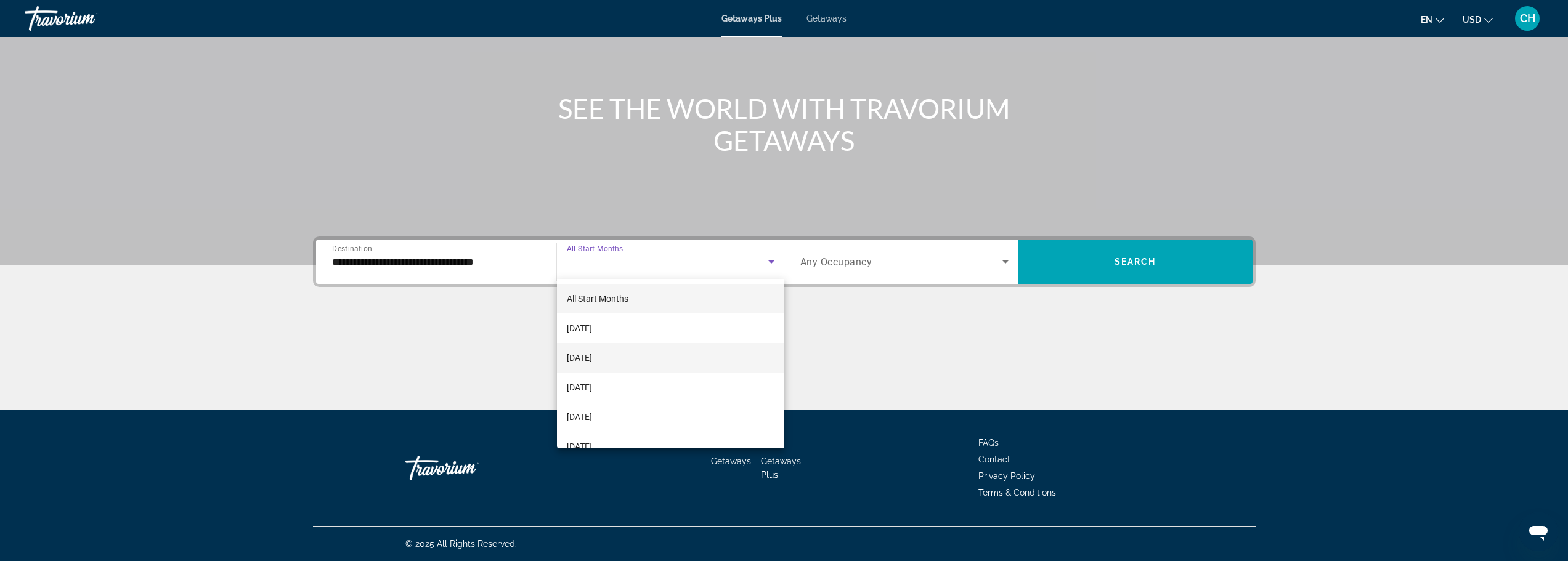
click at [592, 359] on span "[DATE]" at bounding box center [579, 358] width 25 height 15
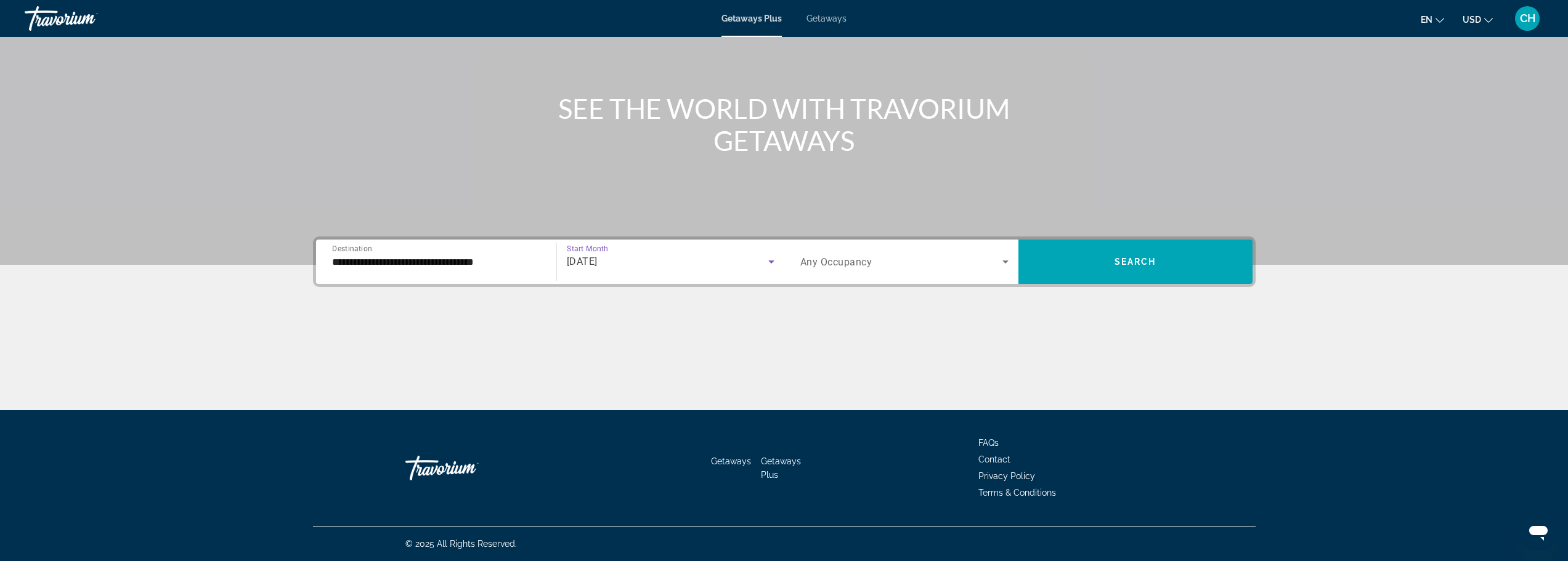
click at [886, 268] on span "Search widget" at bounding box center [901, 261] width 202 height 15
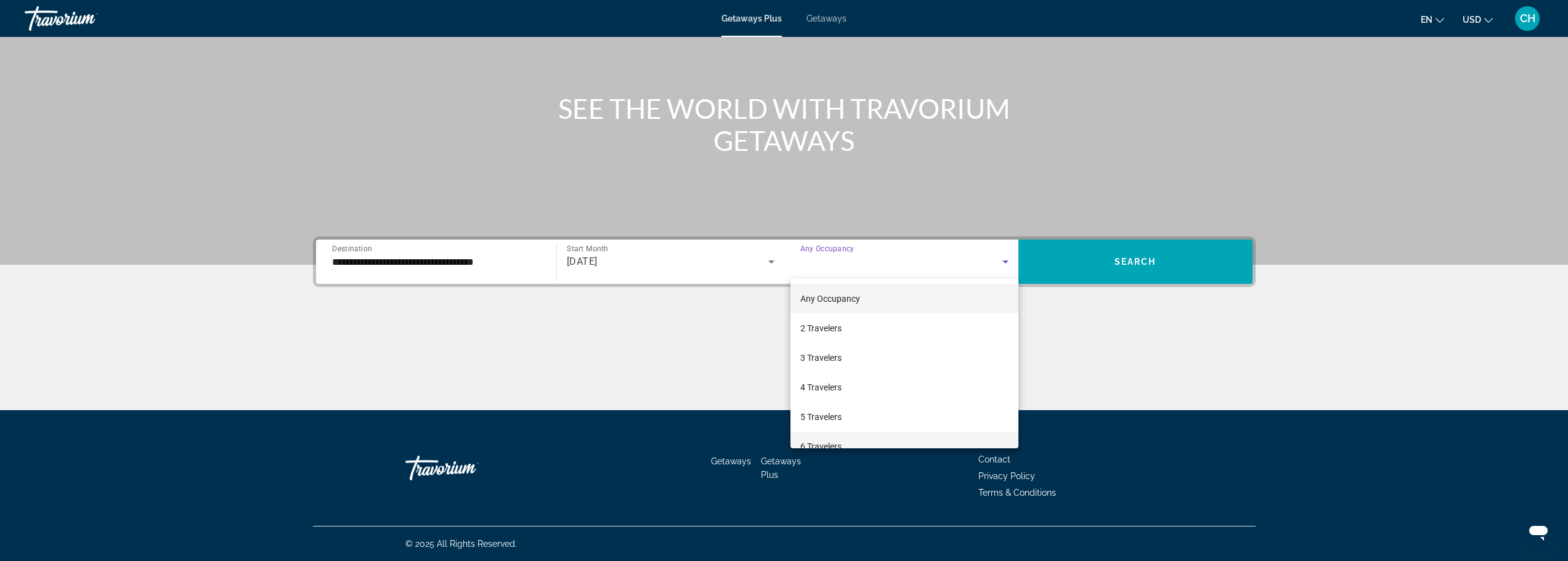
click at [833, 439] on mat-option "6 Travelers" at bounding box center [904, 446] width 228 height 30
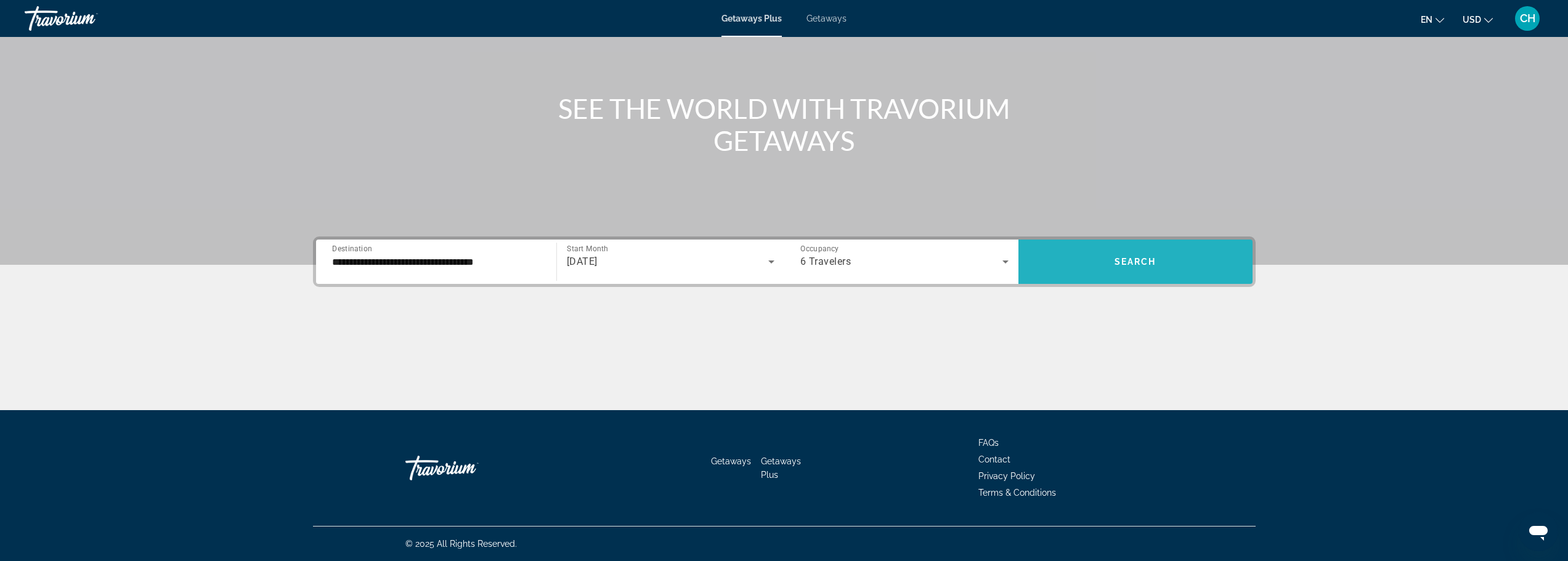
click at [1114, 274] on span "Search widget" at bounding box center [1136, 261] width 234 height 30
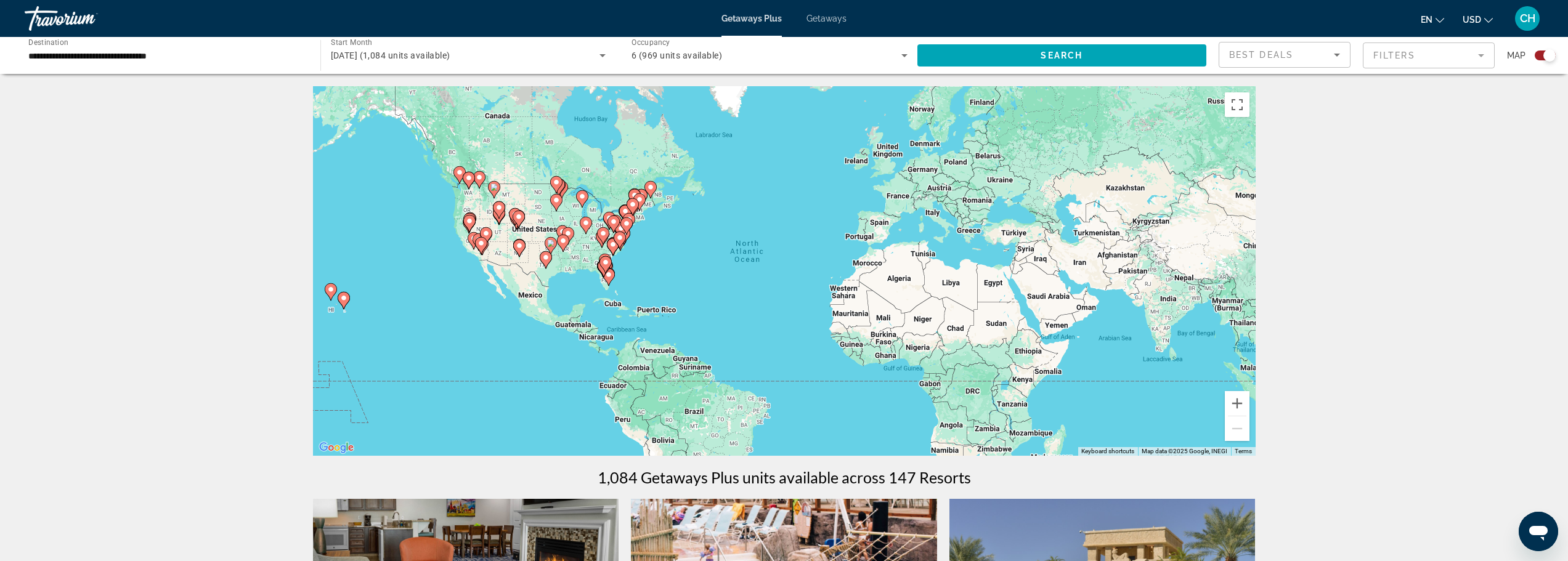
click at [546, 260] on image "Main content" at bounding box center [546, 257] width 7 height 7
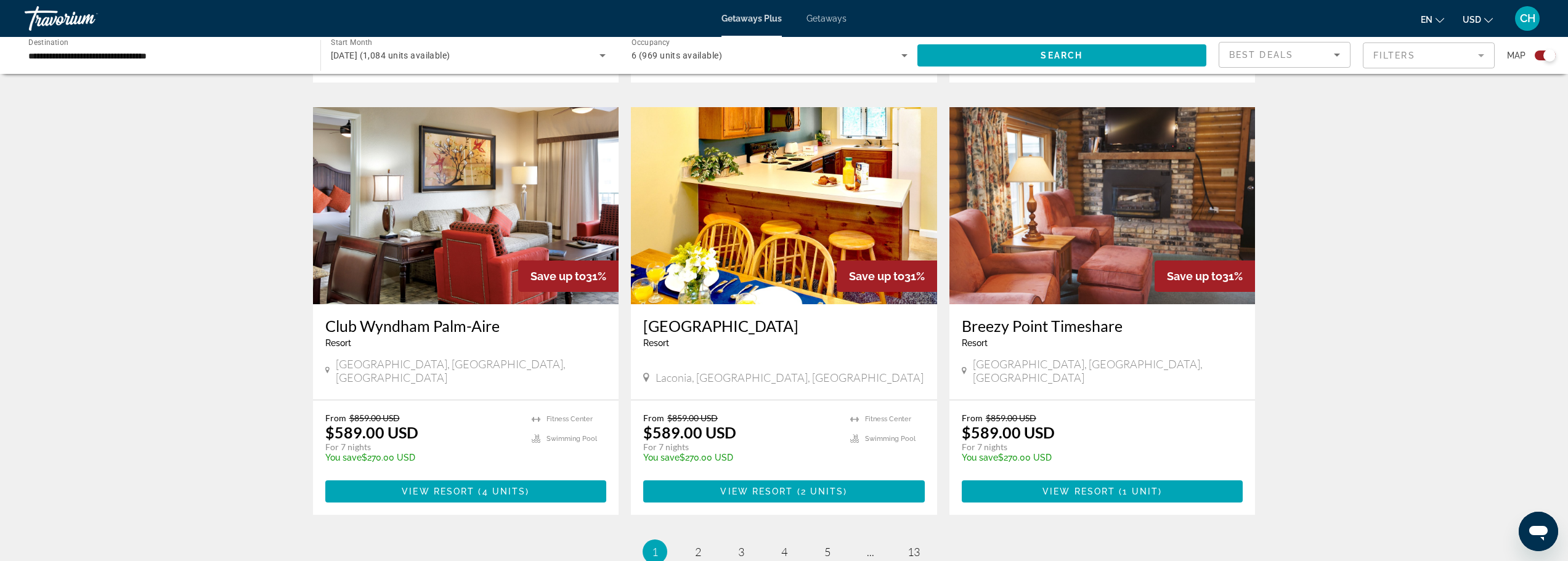
scroll to position [1725, 0]
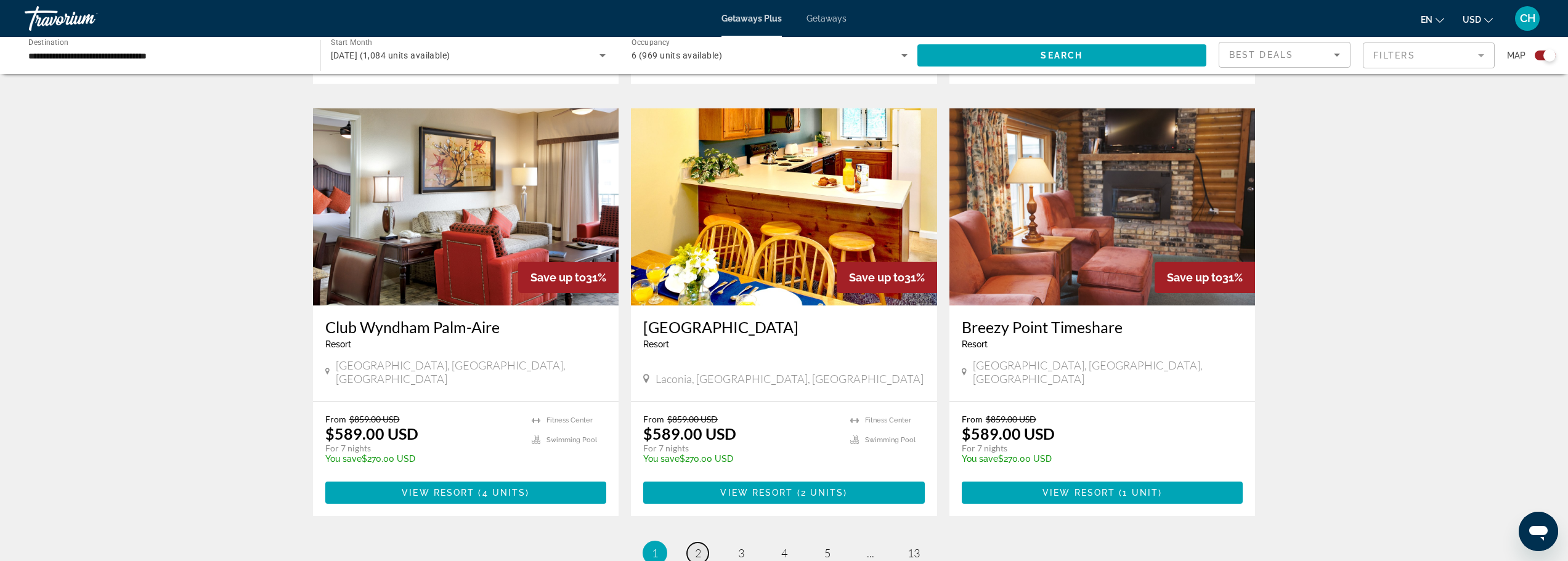
click at [692, 542] on link "page 2" at bounding box center [698, 553] width 22 height 22
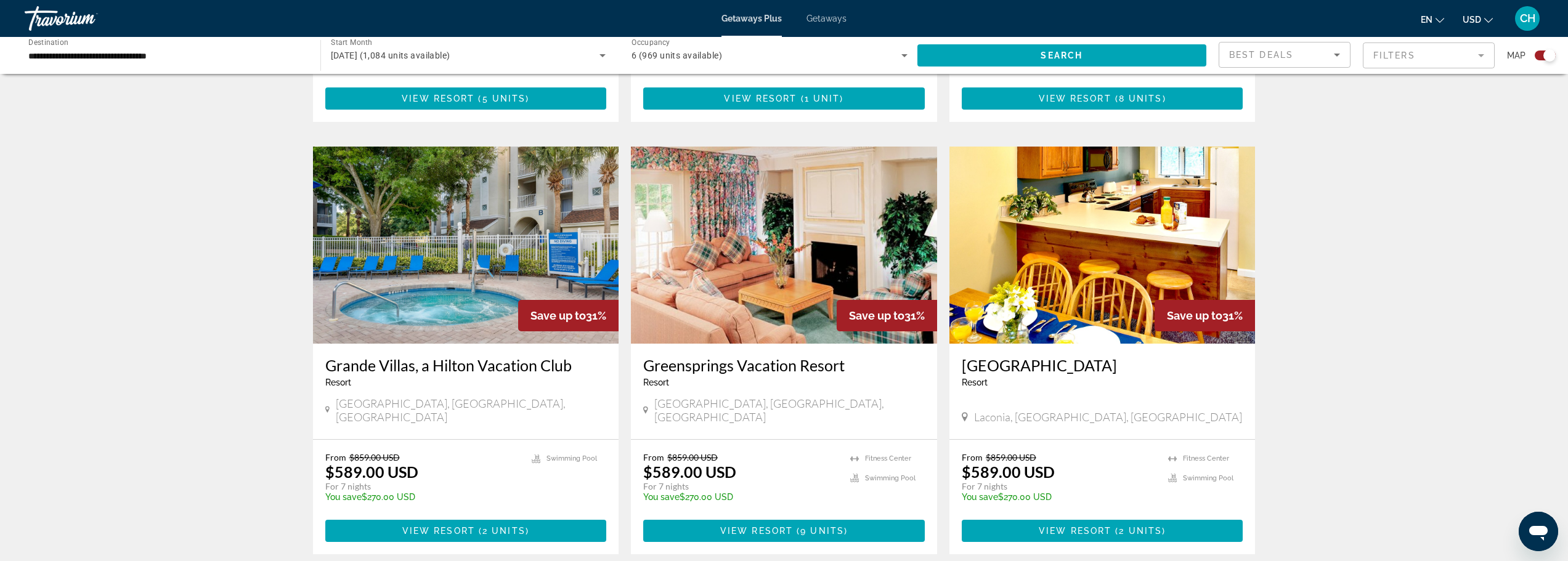
scroll to position [1725, 0]
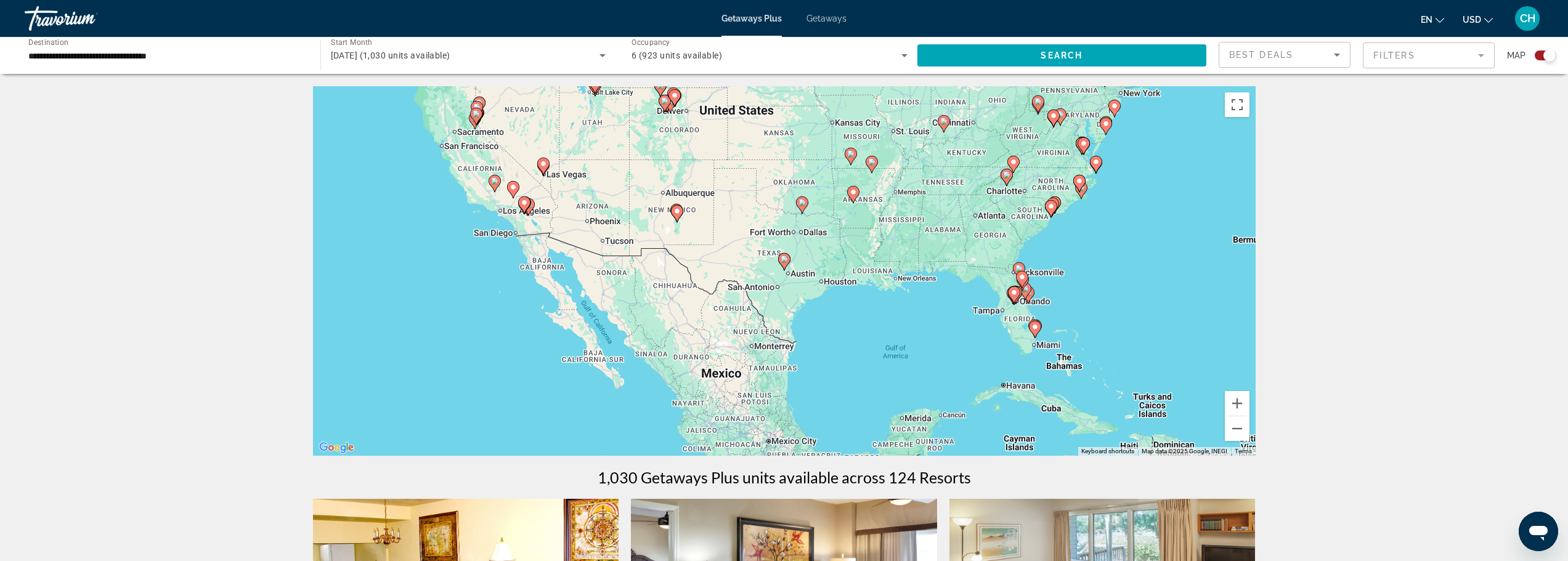
click at [1430, 60] on mat-form-field "Filters" at bounding box center [1429, 55] width 132 height 26
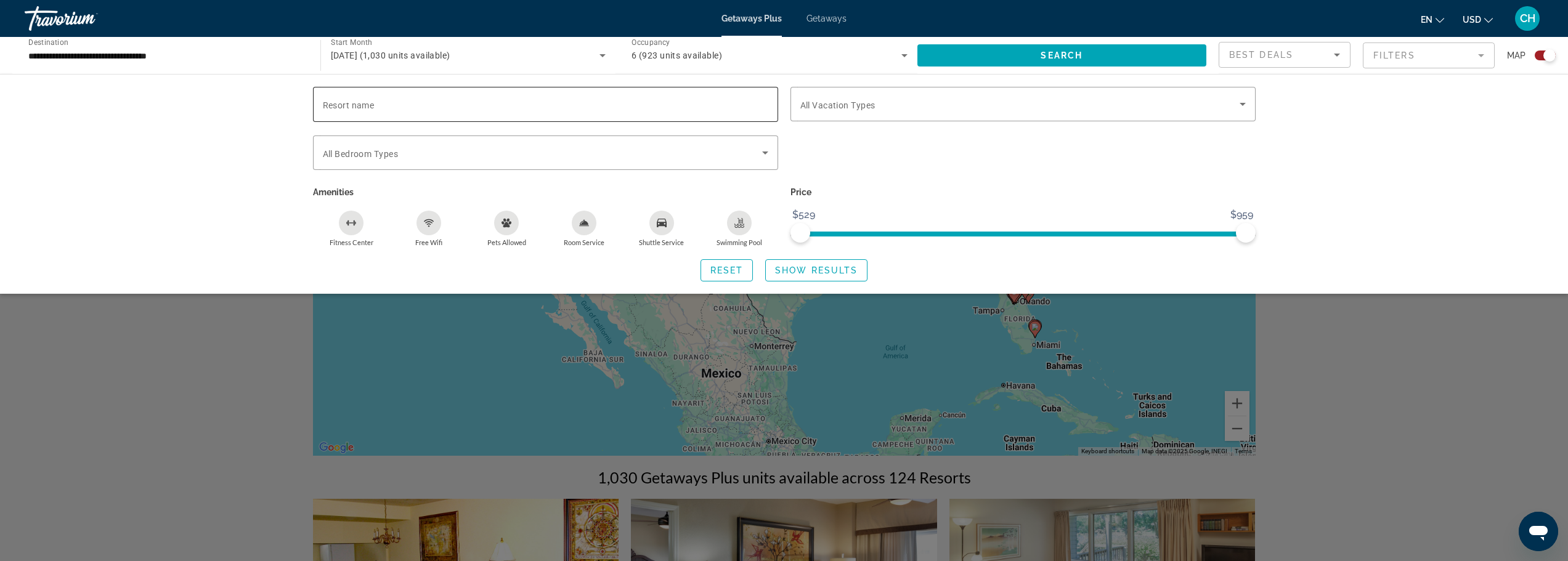
click at [656, 111] on input "Resort name" at bounding box center [545, 104] width 445 height 15
click at [234, 125] on div "Resort name Vacation Types All Vacation Types Bedroom Types All Bedroom Types A…" at bounding box center [784, 184] width 1568 height 220
click at [1385, 107] on div "Resort name Vacation Types All Vacation Types Bedroom Types All Bedroom Types A…" at bounding box center [784, 184] width 1568 height 220
click at [1317, 61] on div "Best Deals" at bounding box center [1281, 55] width 104 height 15
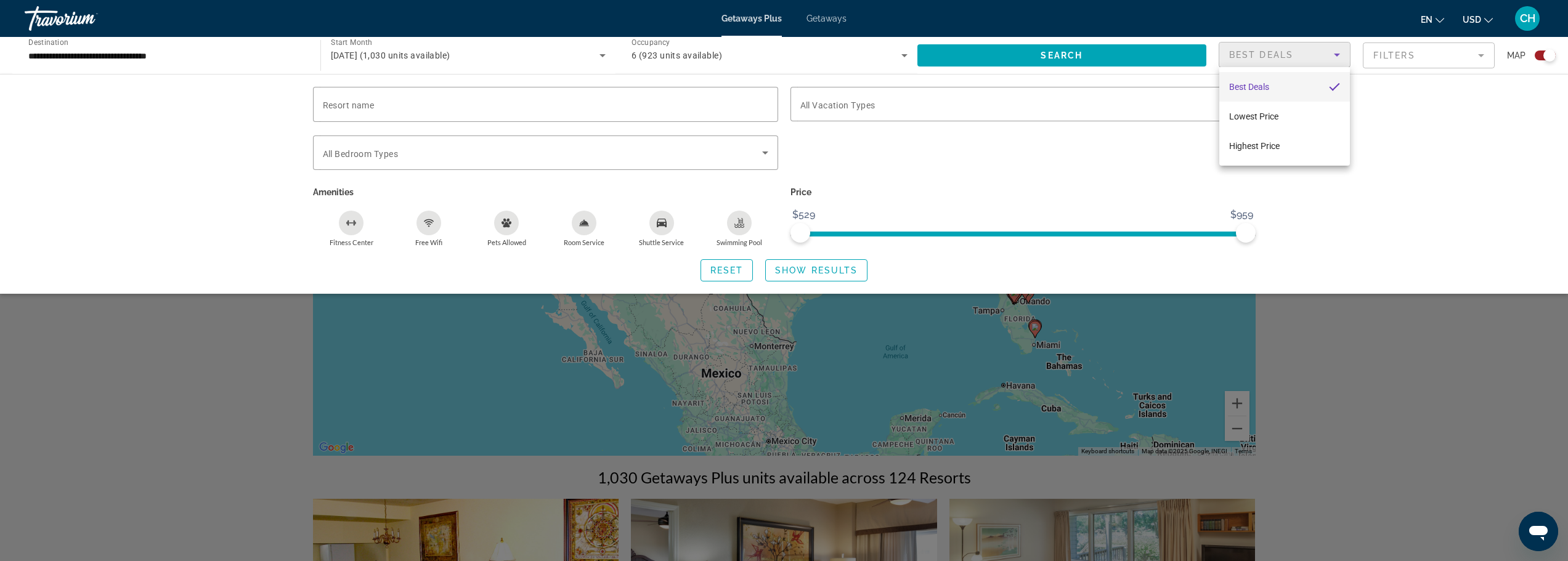
drag, startPoint x: 1416, startPoint y: 100, endPoint x: 1425, endPoint y: 104, distance: 9.8
click at [1416, 101] on div at bounding box center [784, 280] width 1568 height 561
click at [665, 53] on span "6 (923 units available)" at bounding box center [677, 55] width 91 height 10
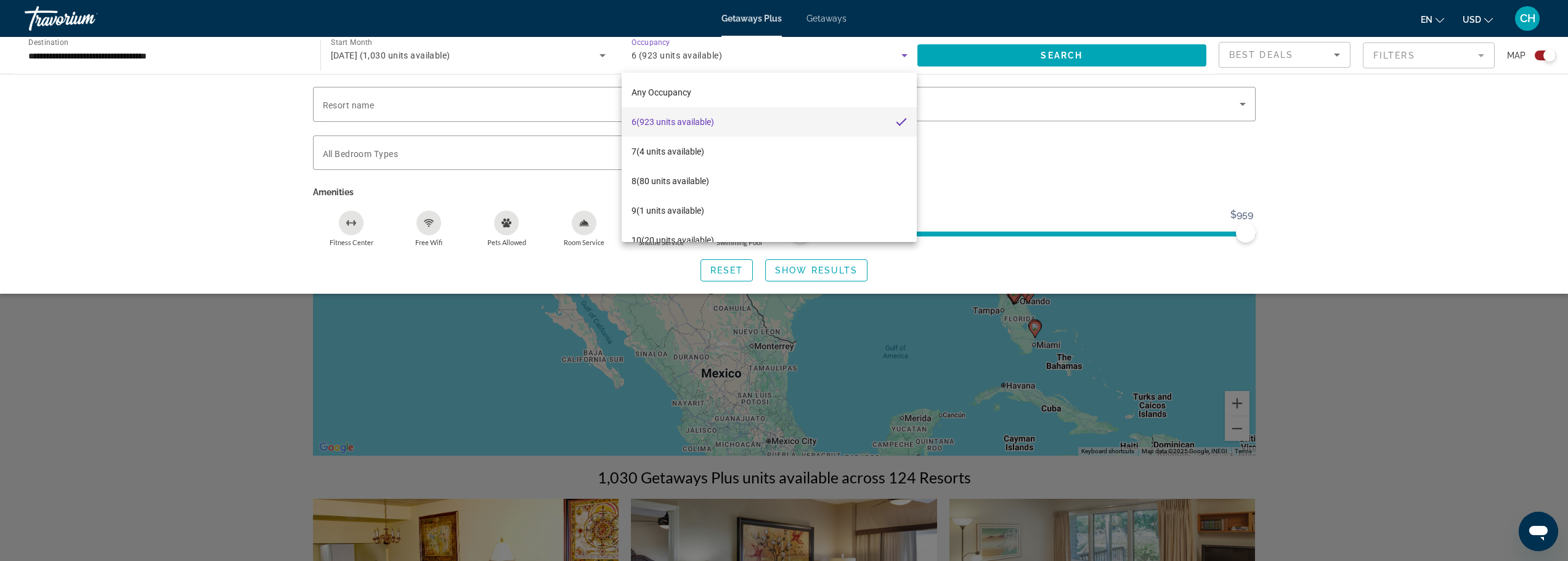
click at [767, 60] on div at bounding box center [784, 280] width 1568 height 561
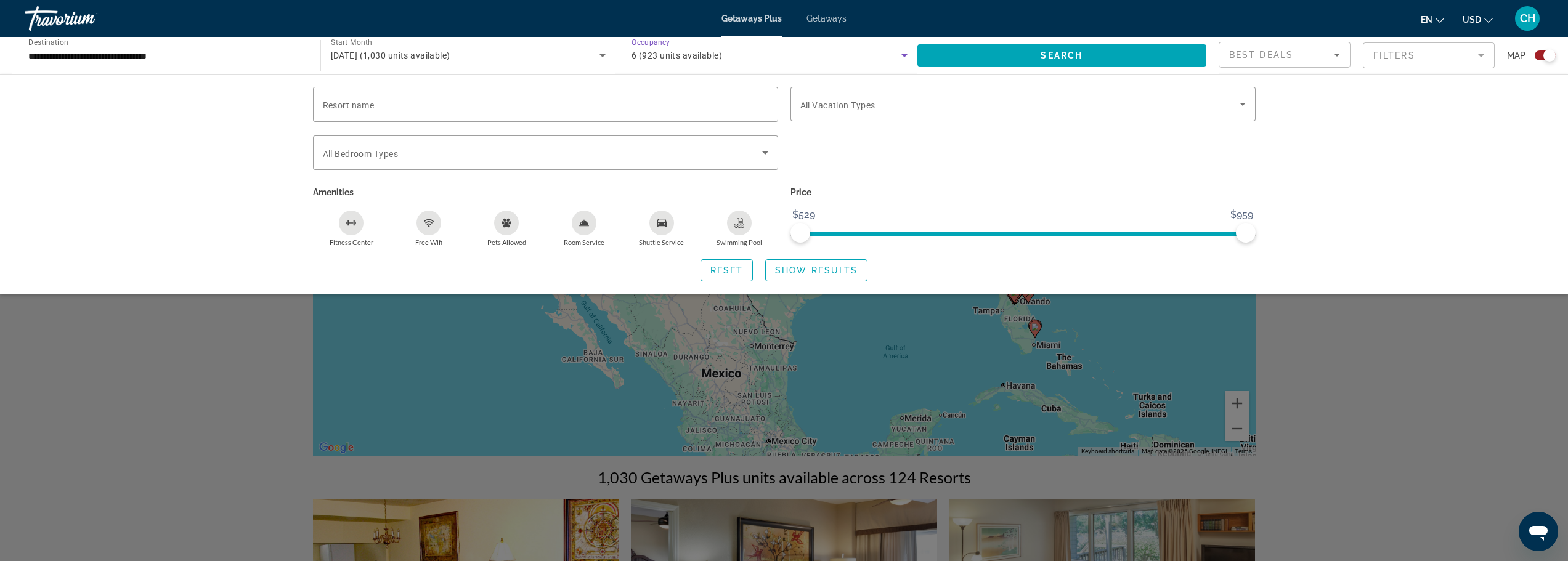
click at [783, 55] on div "6 (923 units available)" at bounding box center [767, 55] width 270 height 15
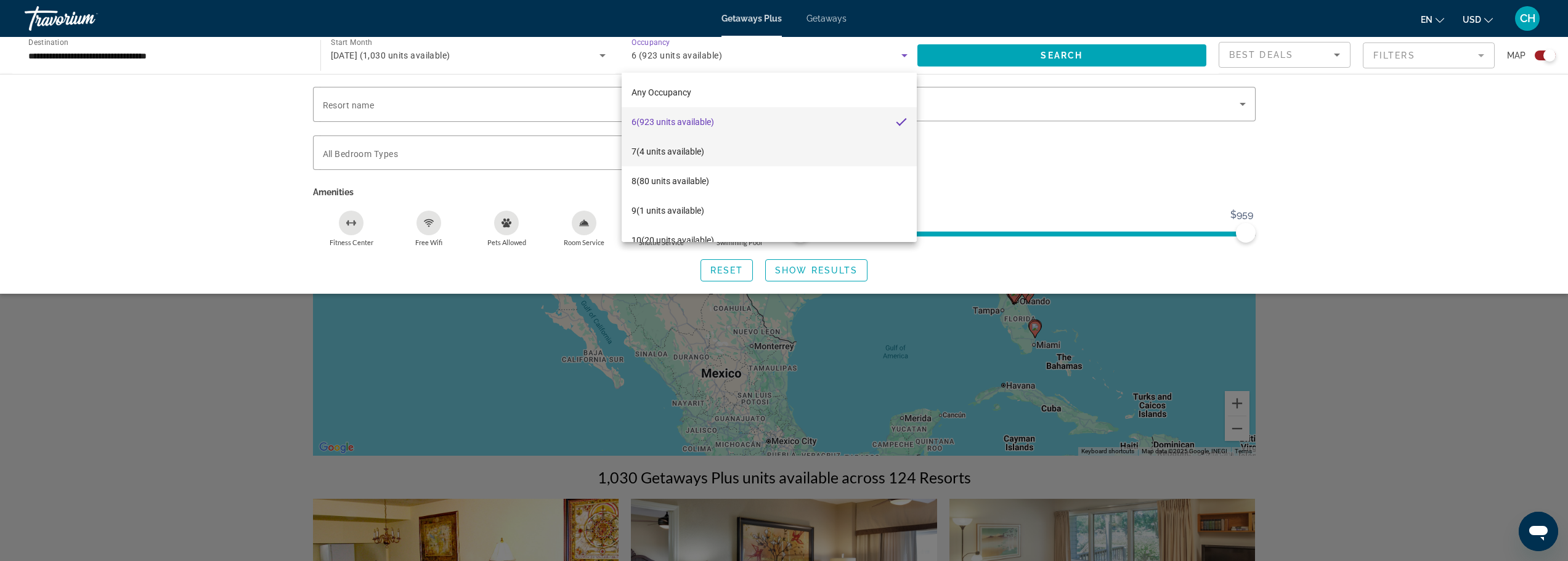
click at [688, 151] on span "7 (4 units available)" at bounding box center [668, 151] width 73 height 15
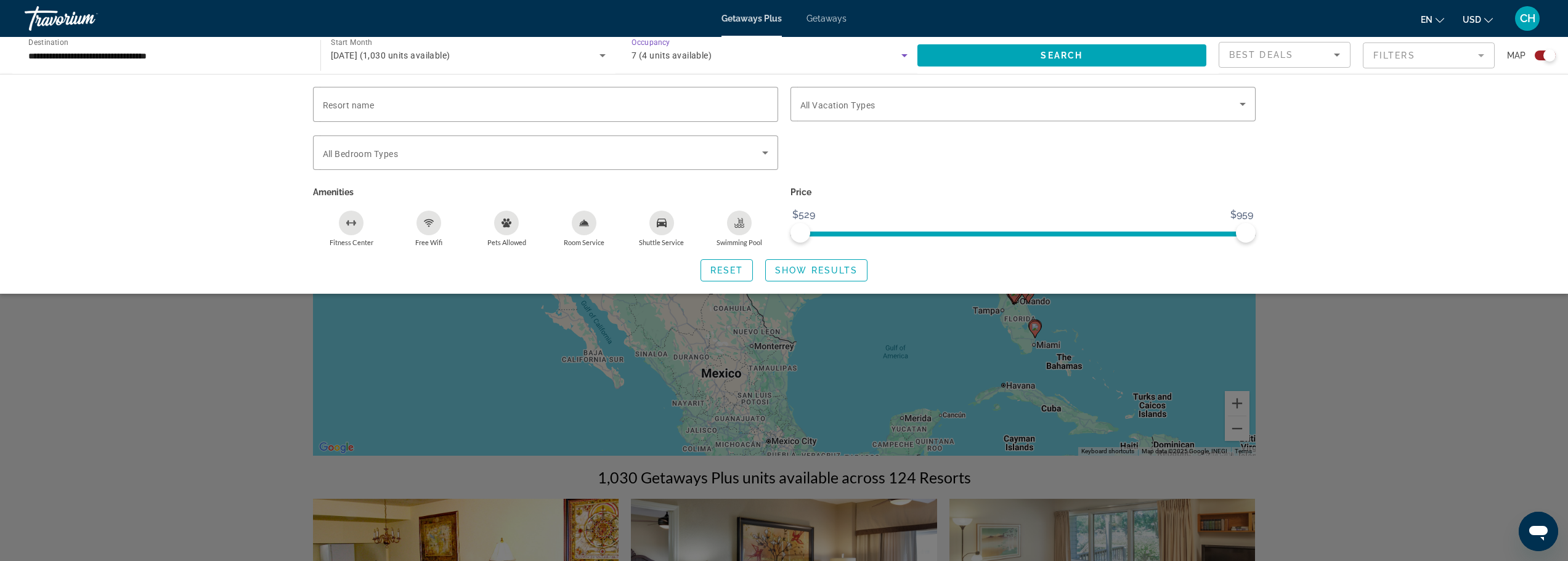
click at [922, 169] on div "Search widget" at bounding box center [1023, 159] width 478 height 48
click at [987, 50] on span "Search widget" at bounding box center [1062, 55] width 290 height 30
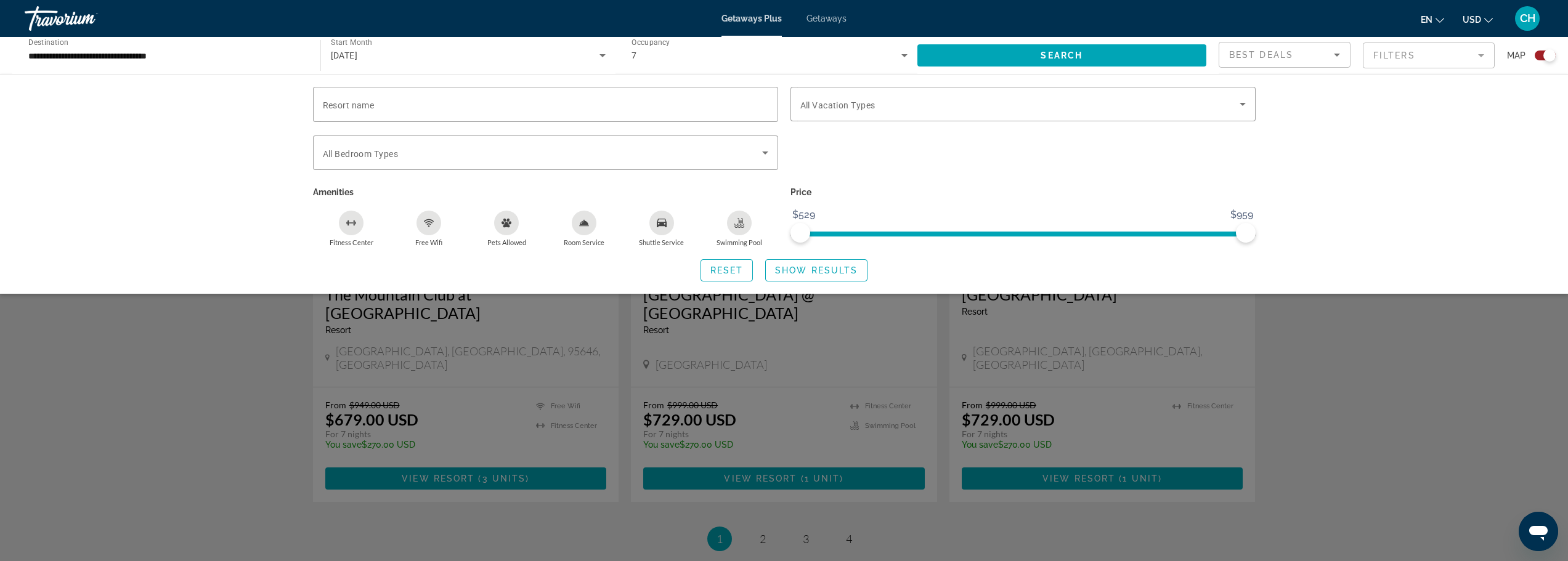
scroll to position [1758, 0]
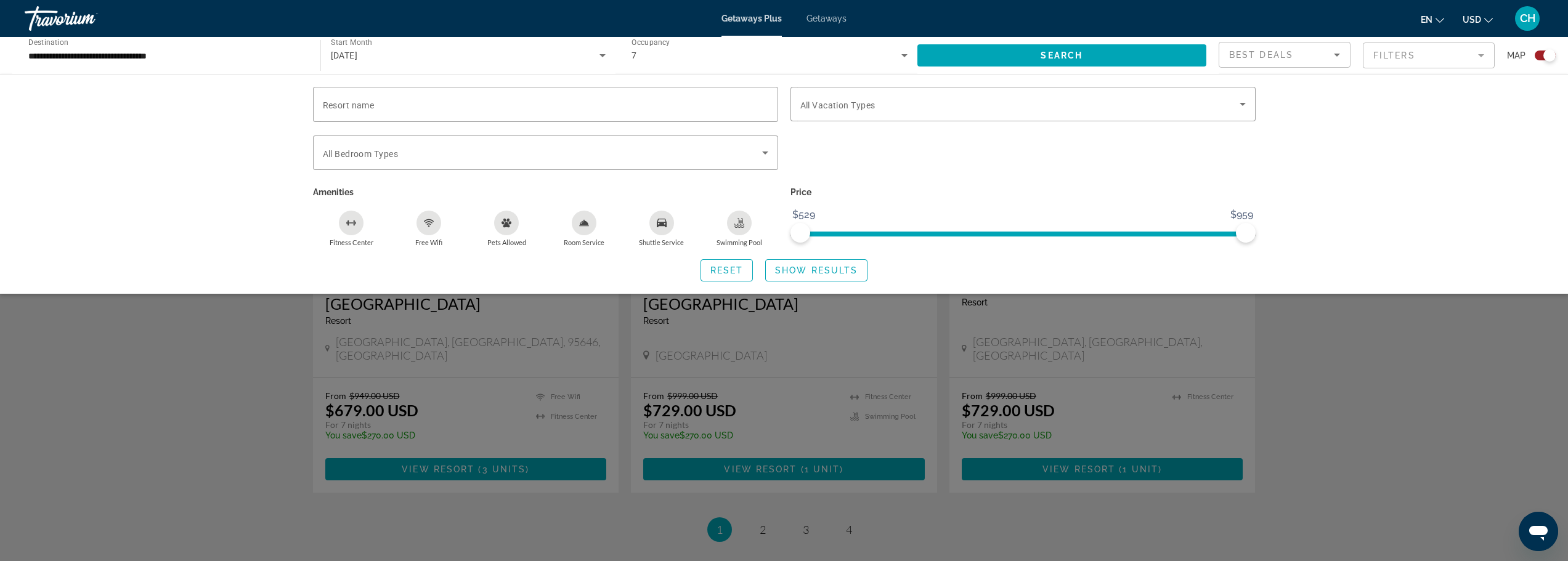
click at [765, 449] on div "Search widget" at bounding box center [784, 373] width 1568 height 377
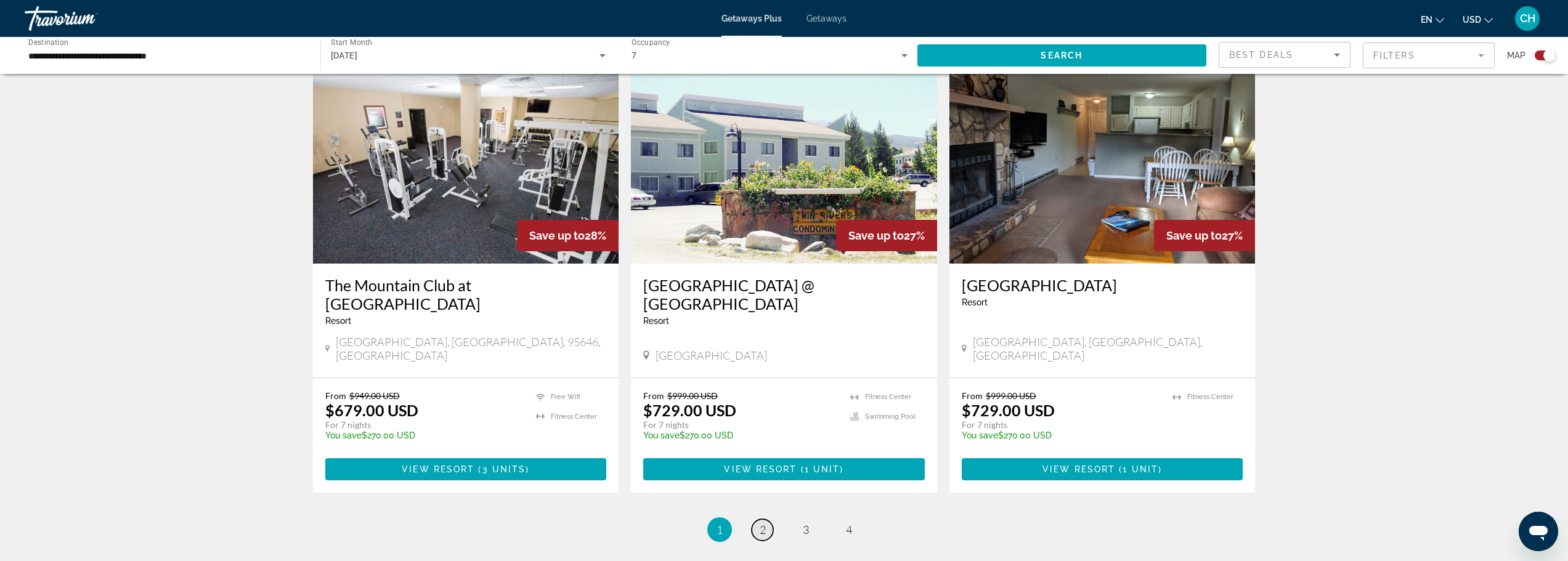
click at [766, 519] on link "page 2" at bounding box center [762, 530] width 22 height 22
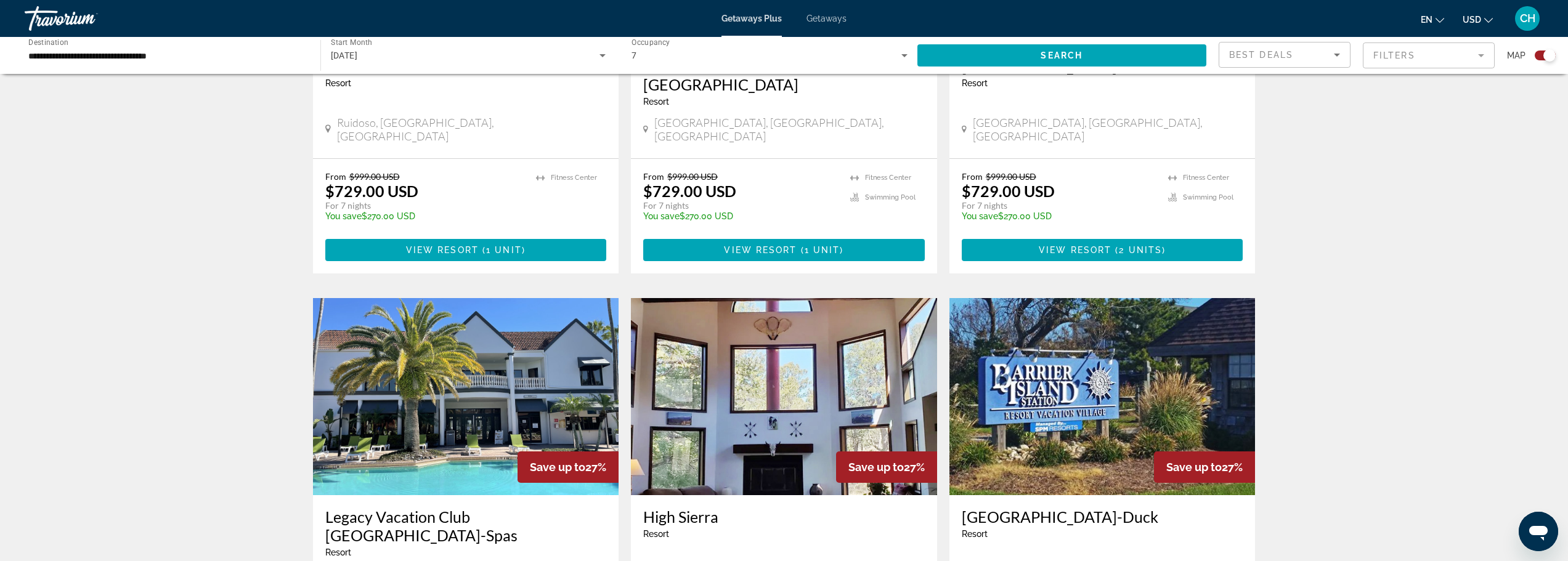
scroll to position [1786, 0]
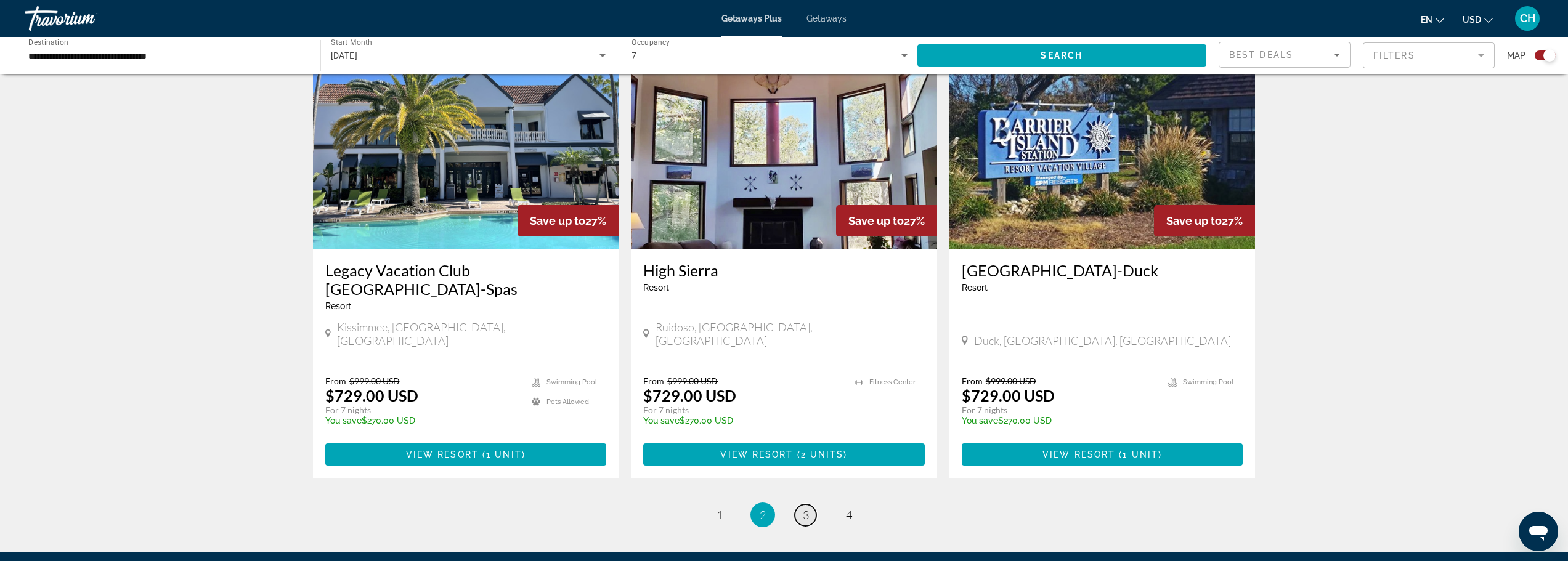
click at [808, 508] on span "3" at bounding box center [806, 515] width 6 height 14
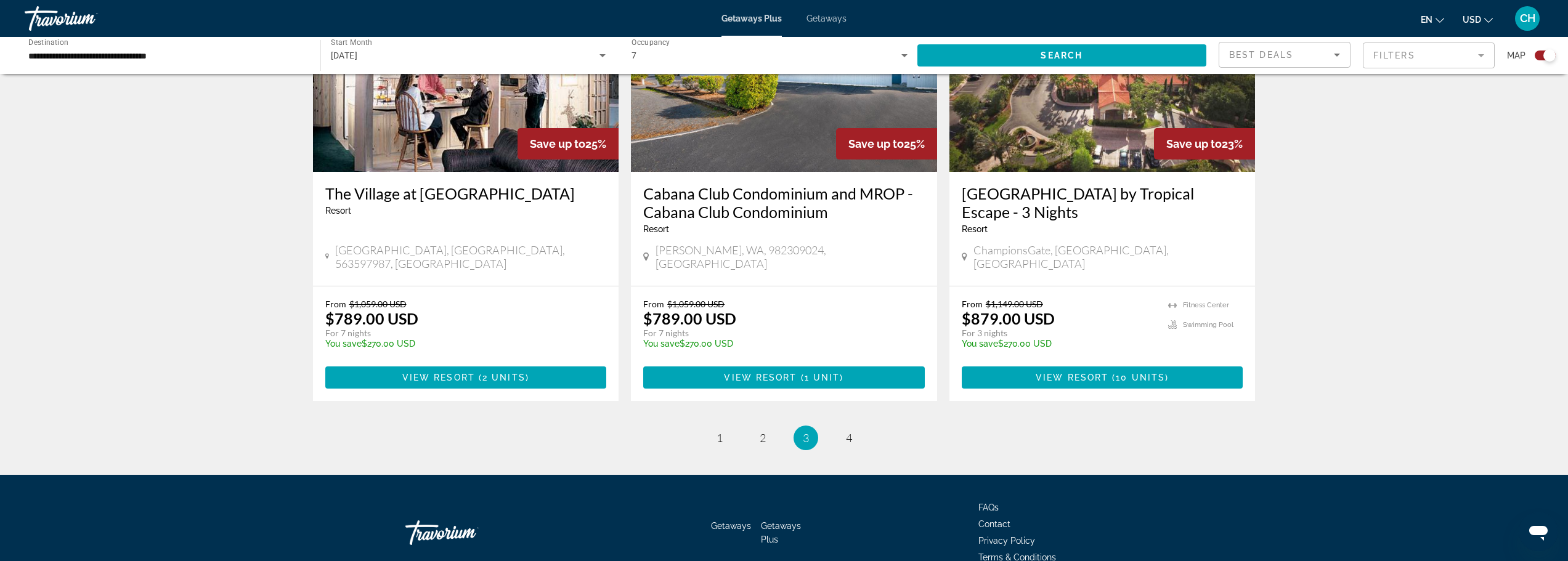
scroll to position [1831, 0]
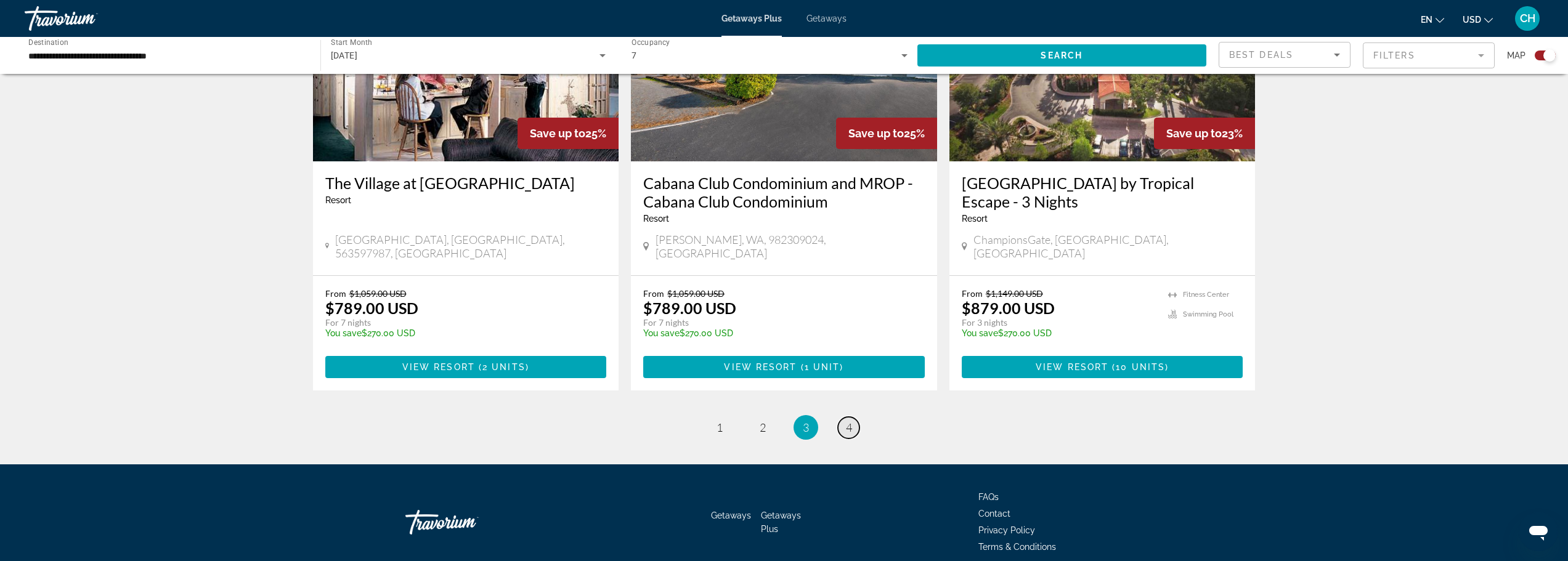
click at [850, 421] on span "4" at bounding box center [849, 427] width 6 height 14
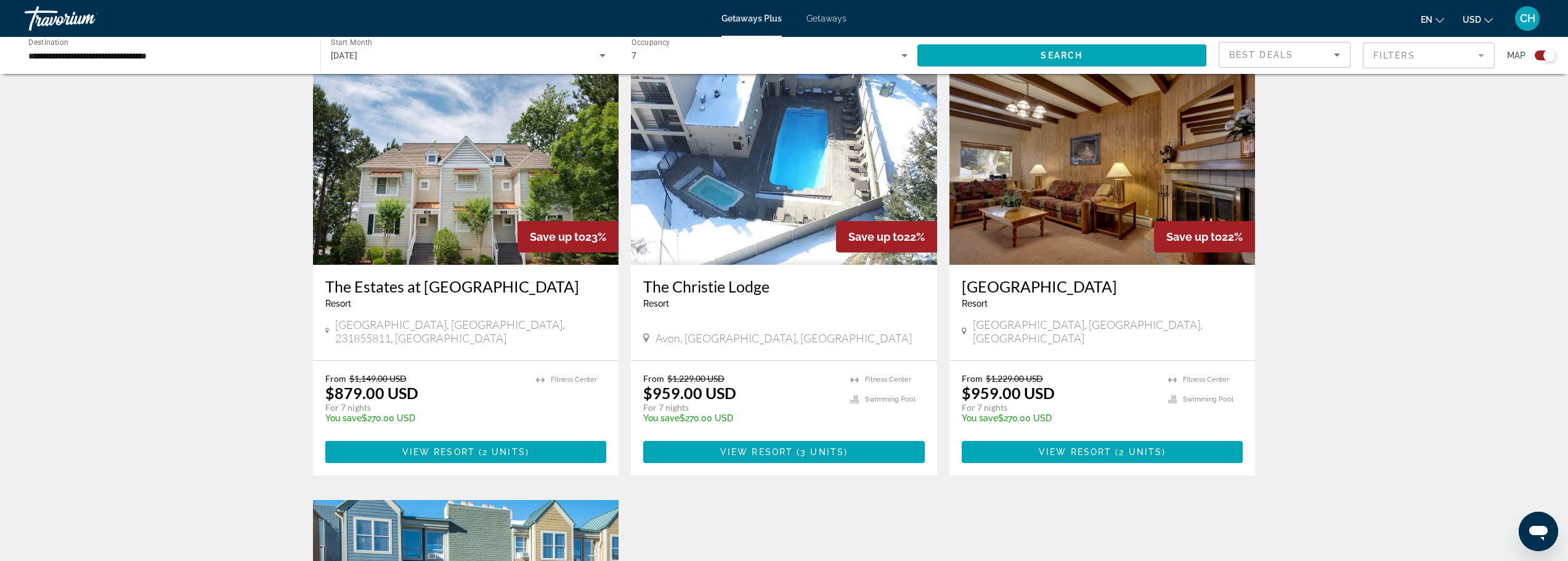
scroll to position [862, 0]
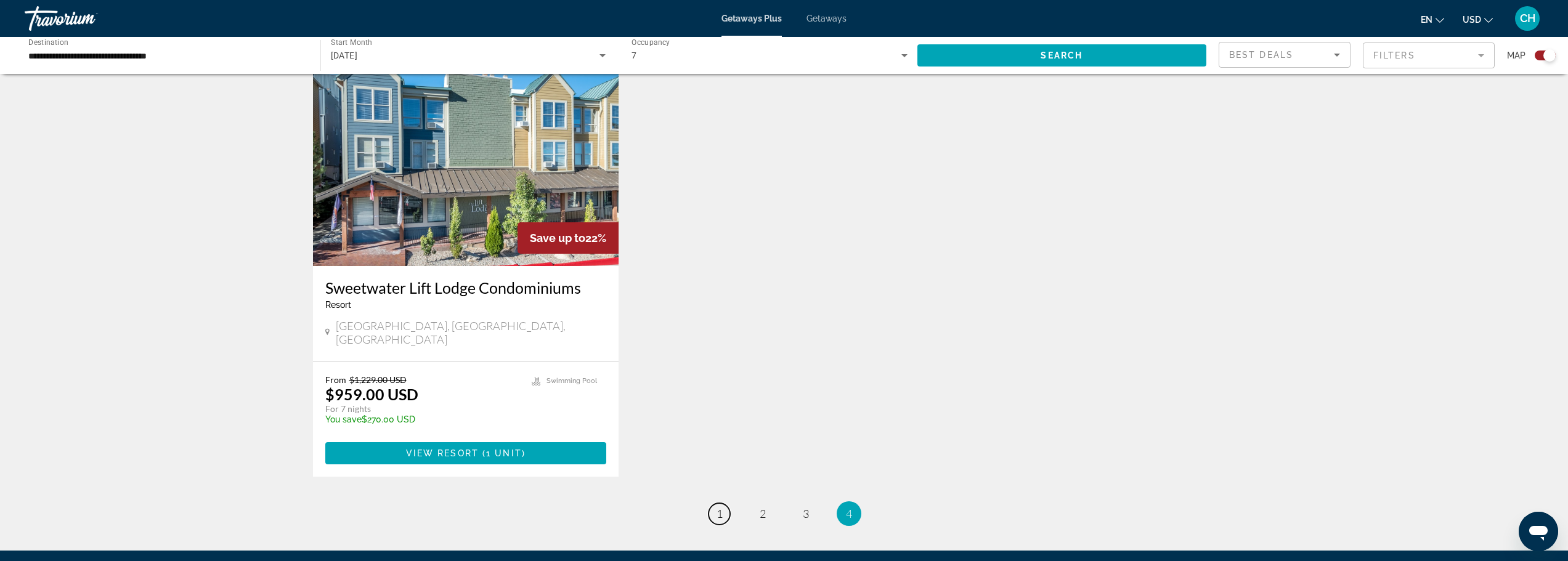
click at [719, 507] on span "1" at bounding box center [720, 513] width 6 height 14
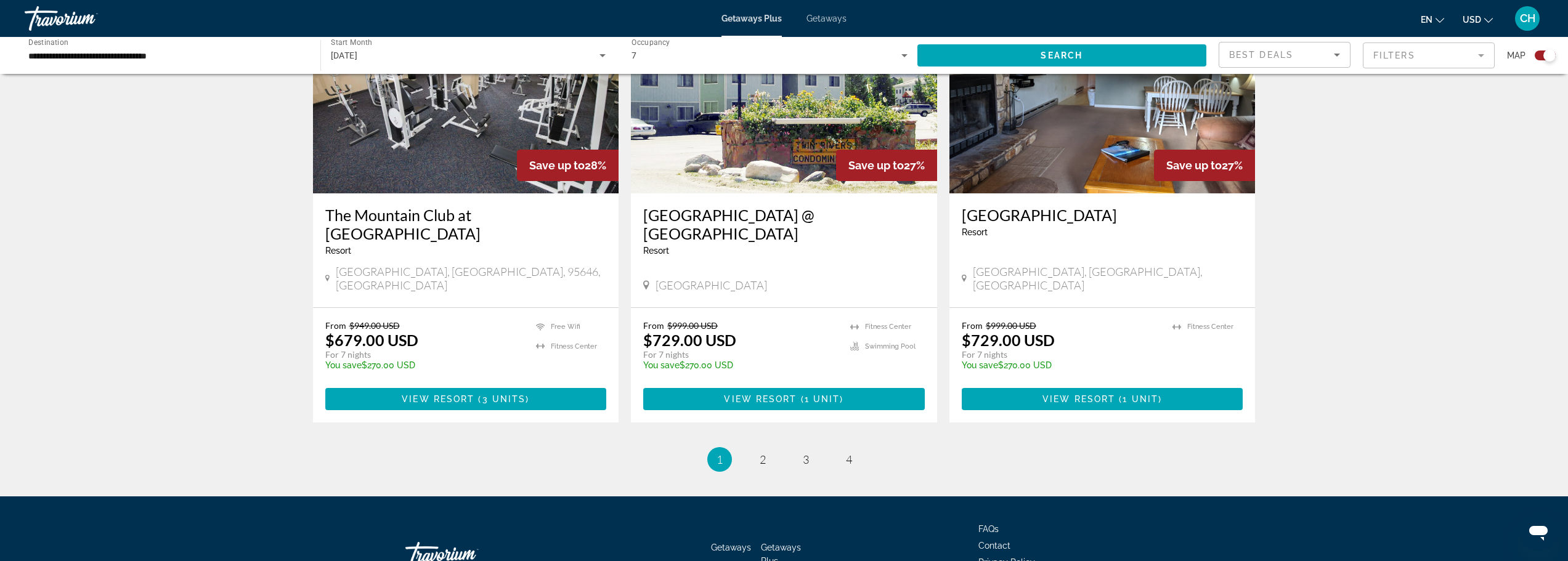
scroll to position [1831, 0]
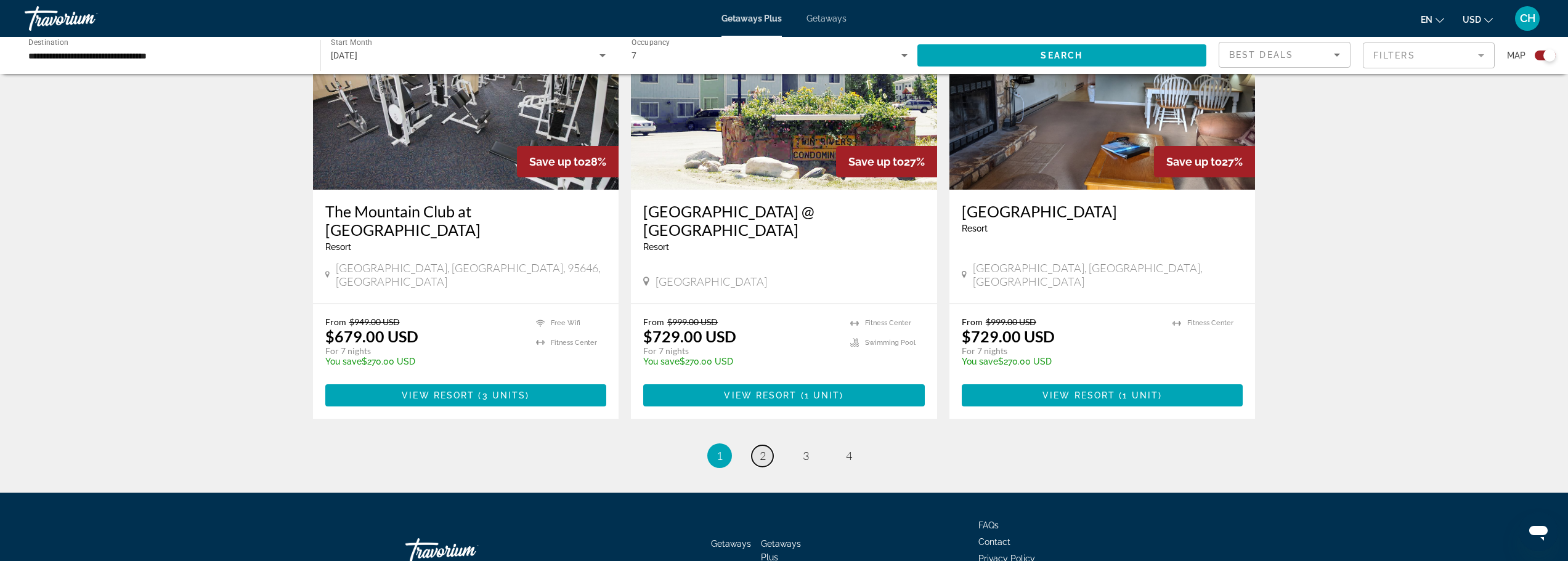
click at [760, 449] on span "2" at bounding box center [762, 455] width 6 height 14
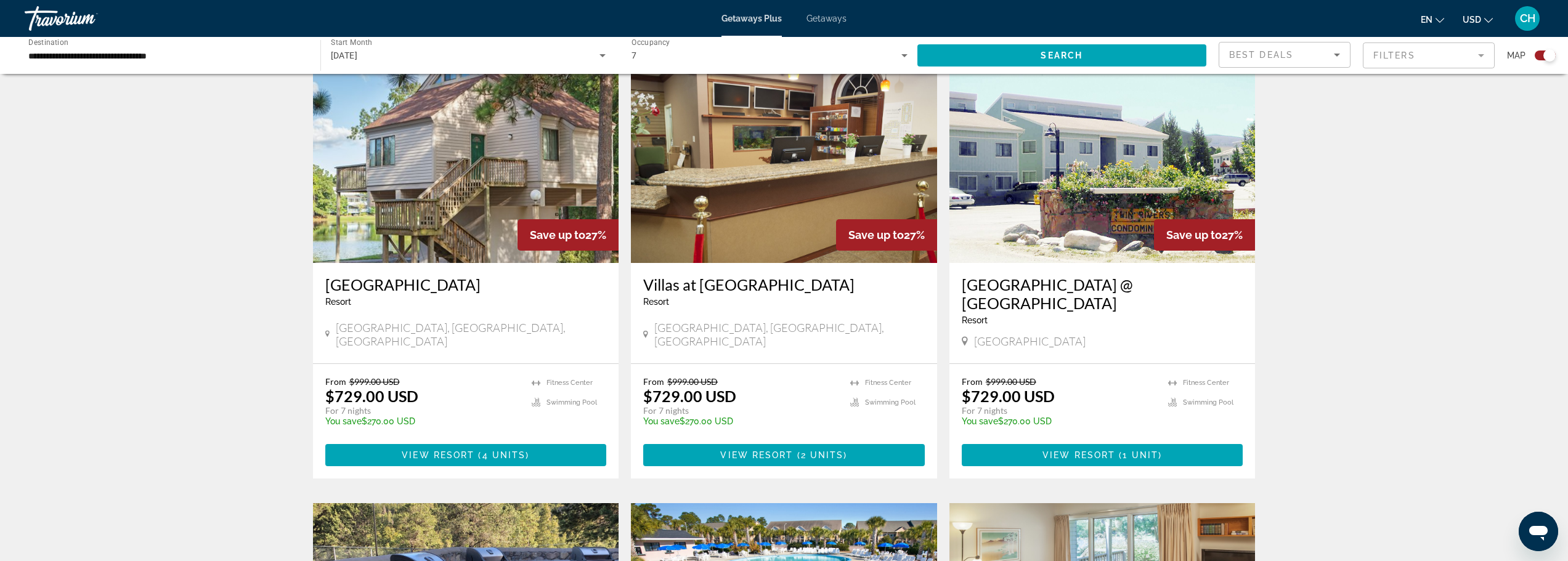
scroll to position [924, 0]
